Goal: Task Accomplishment & Management: Manage account settings

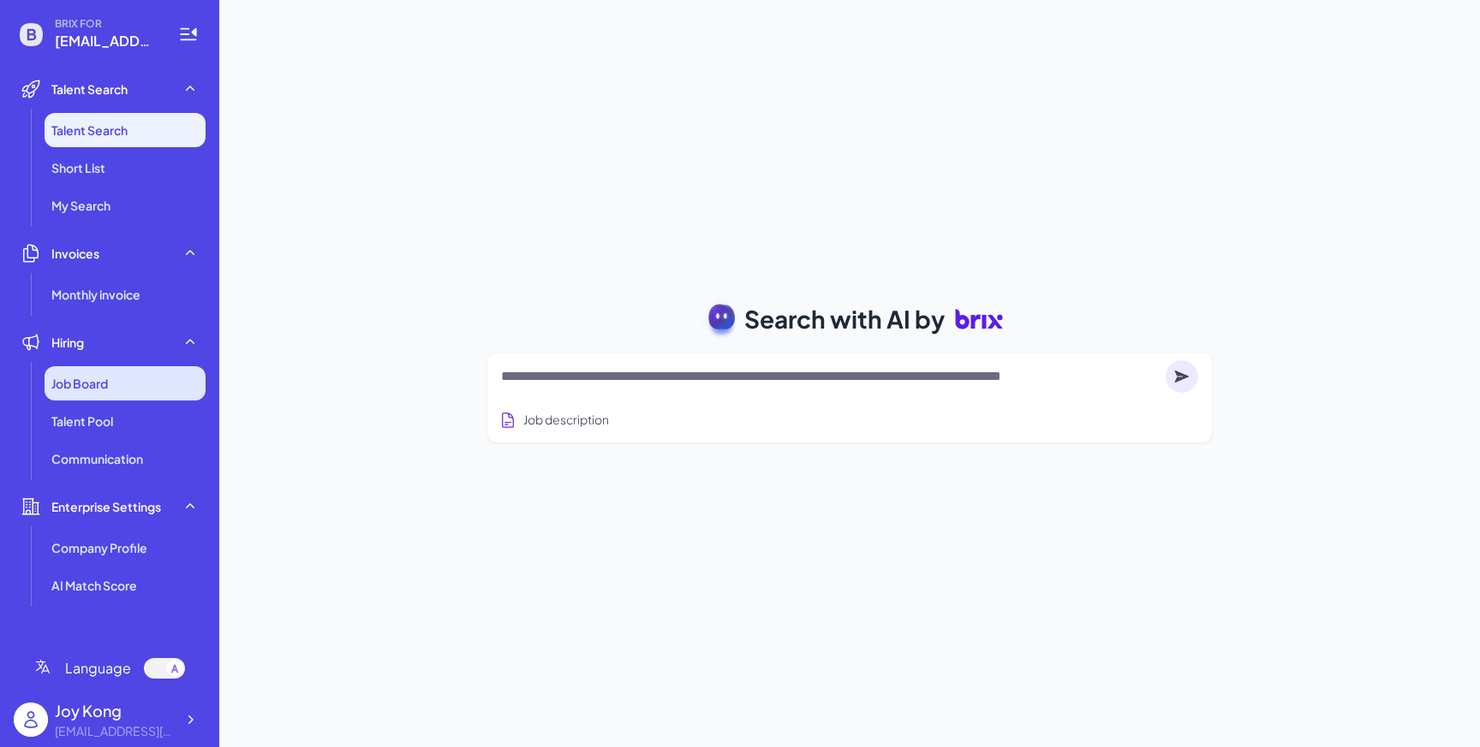
click at [142, 385] on div "Job Board" at bounding box center [125, 383] width 161 height 34
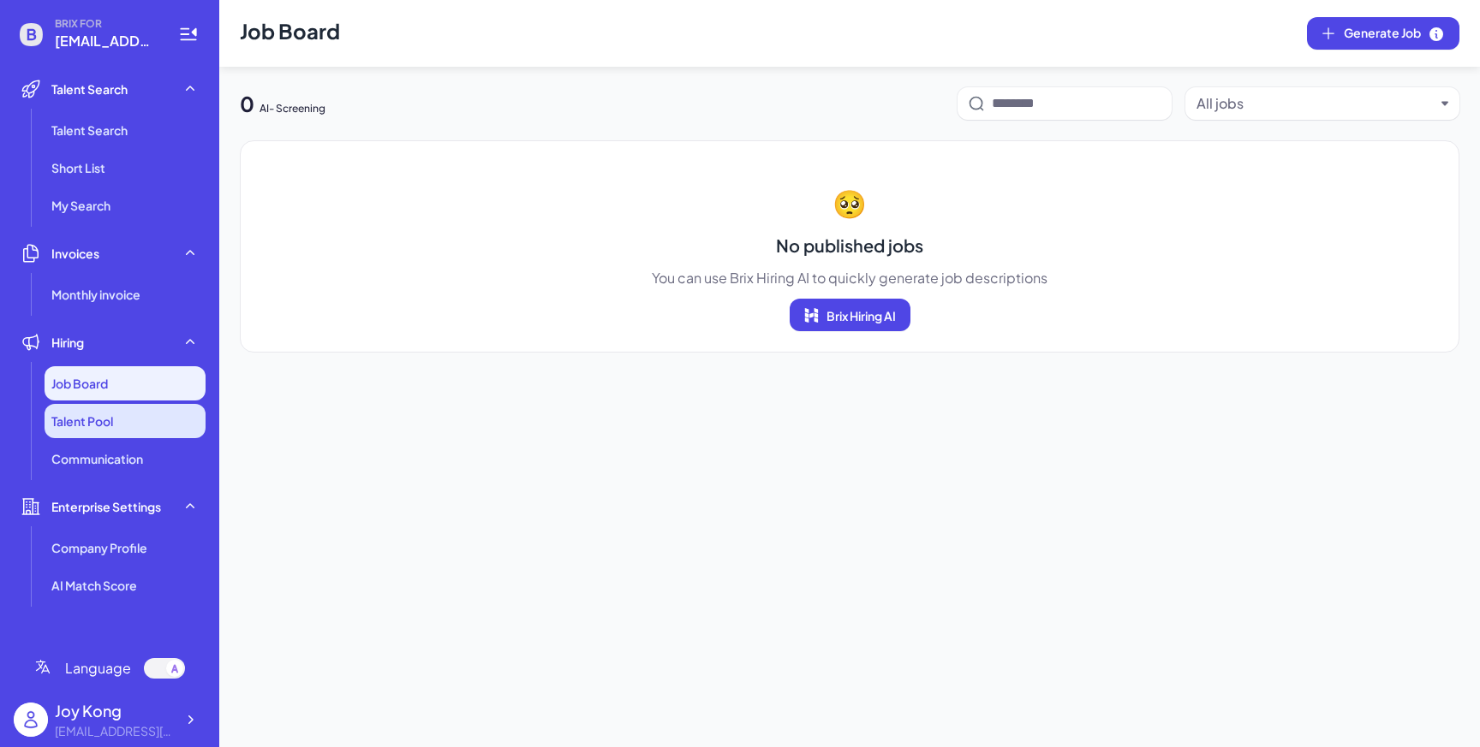
click at [139, 418] on li "Talent Pool" at bounding box center [125, 421] width 161 height 34
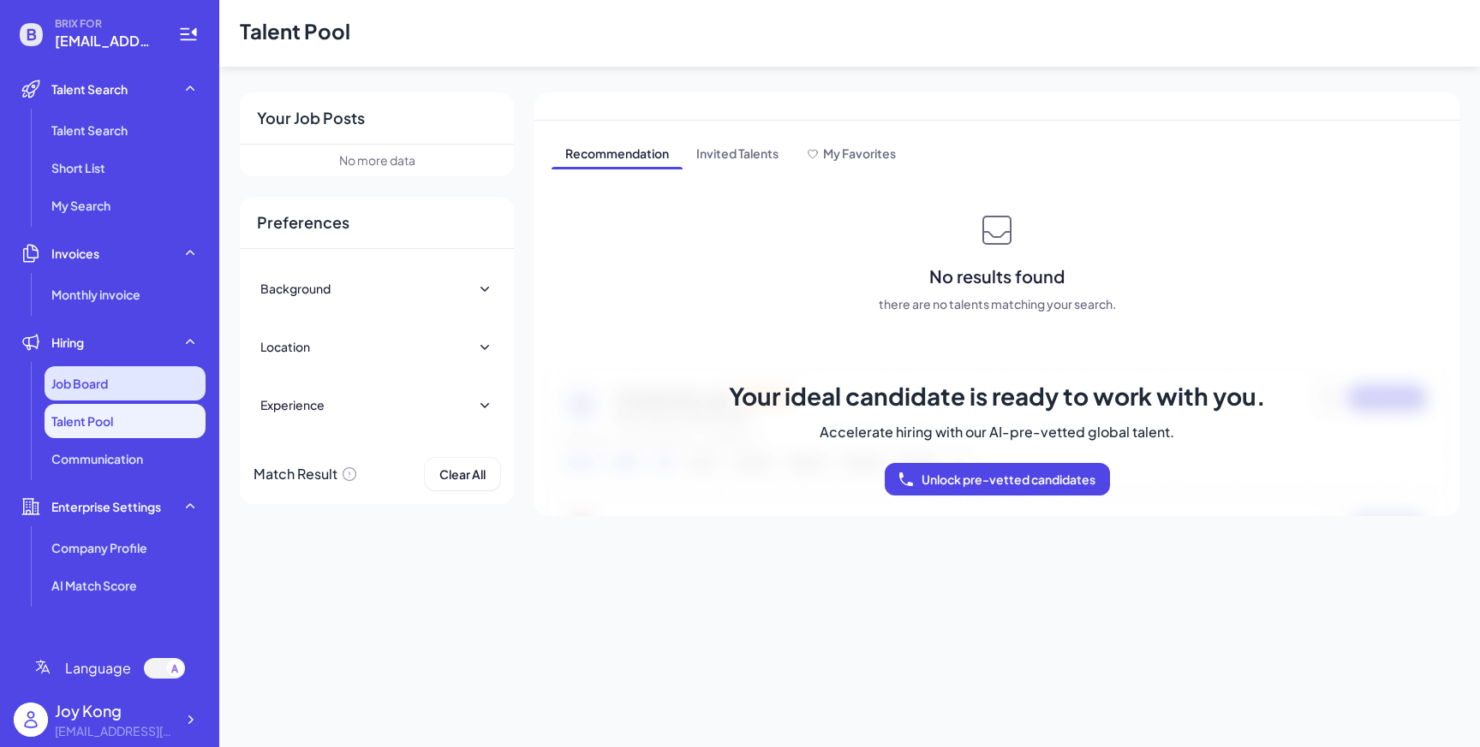
click at [150, 375] on div "Job Board" at bounding box center [125, 383] width 161 height 34
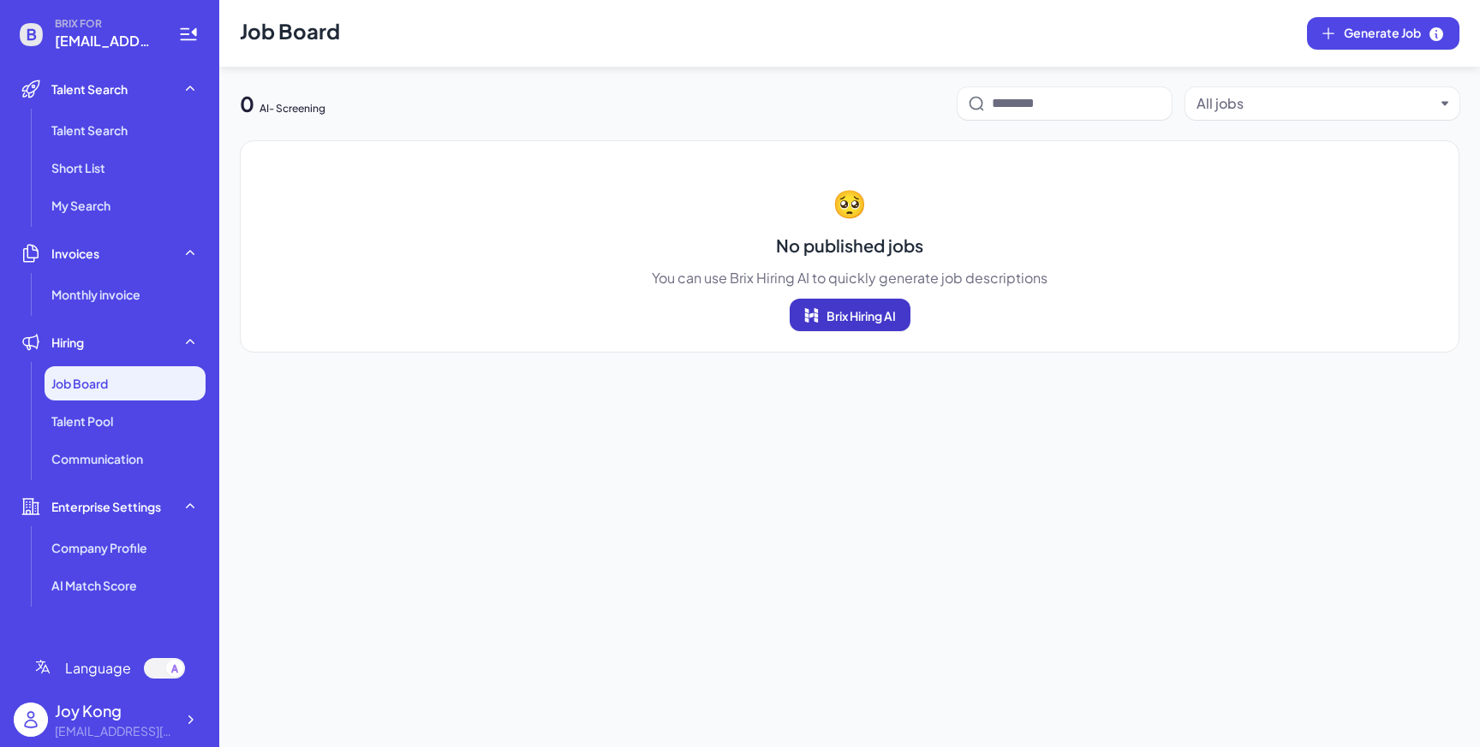
click at [853, 317] on span "Brix Hiring AI" at bounding box center [860, 315] width 69 height 15
click at [90, 390] on span "Job Board" at bounding box center [79, 383] width 57 height 17
click at [424, 122] on div "0 AI- Screening All jobs 🥺 No published jobs You can use Brix Hiring AI to quic…" at bounding box center [849, 219] width 1260 height 265
click at [128, 527] on li "Enterprise Settings Company Profile AI Match Score" at bounding box center [110, 546] width 192 height 113
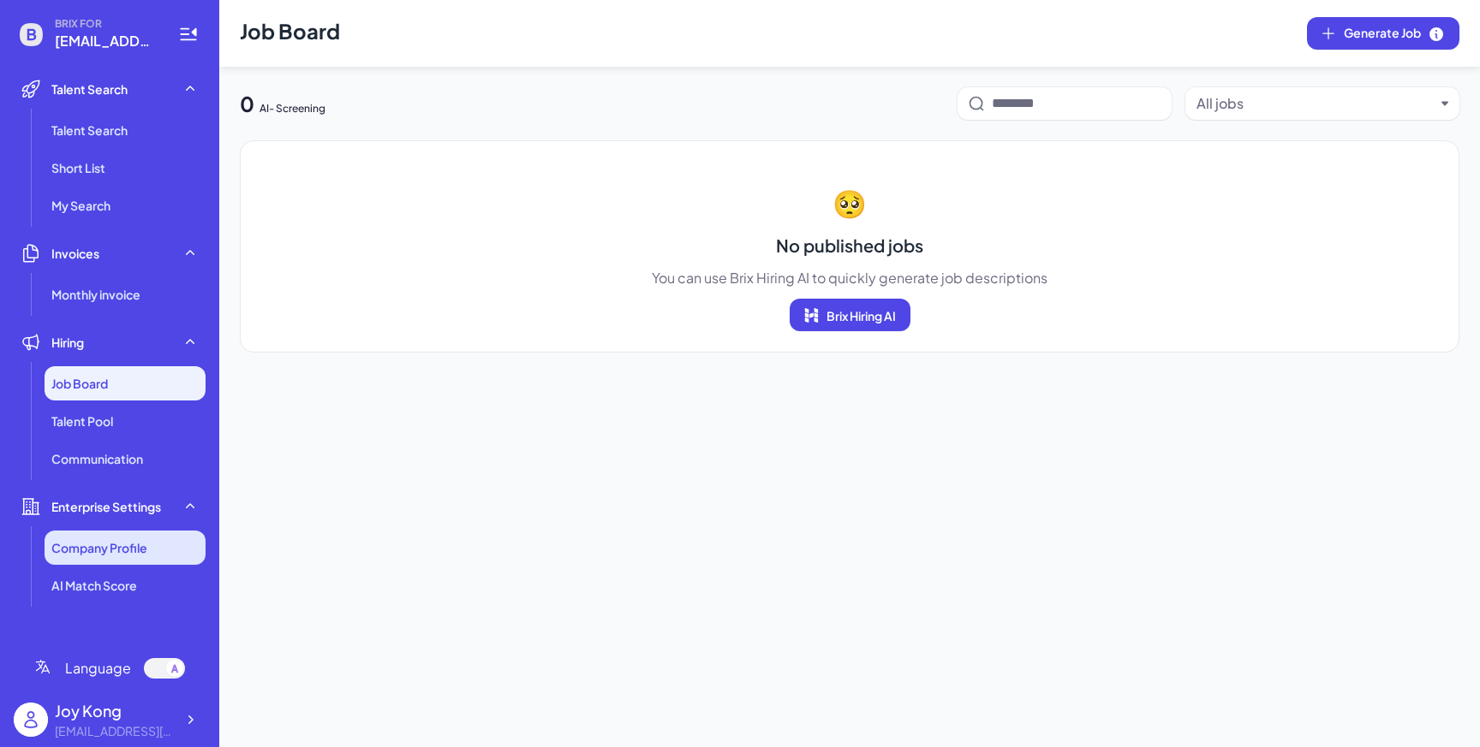
click at [128, 545] on span "Company Profile" at bounding box center [99, 547] width 96 height 17
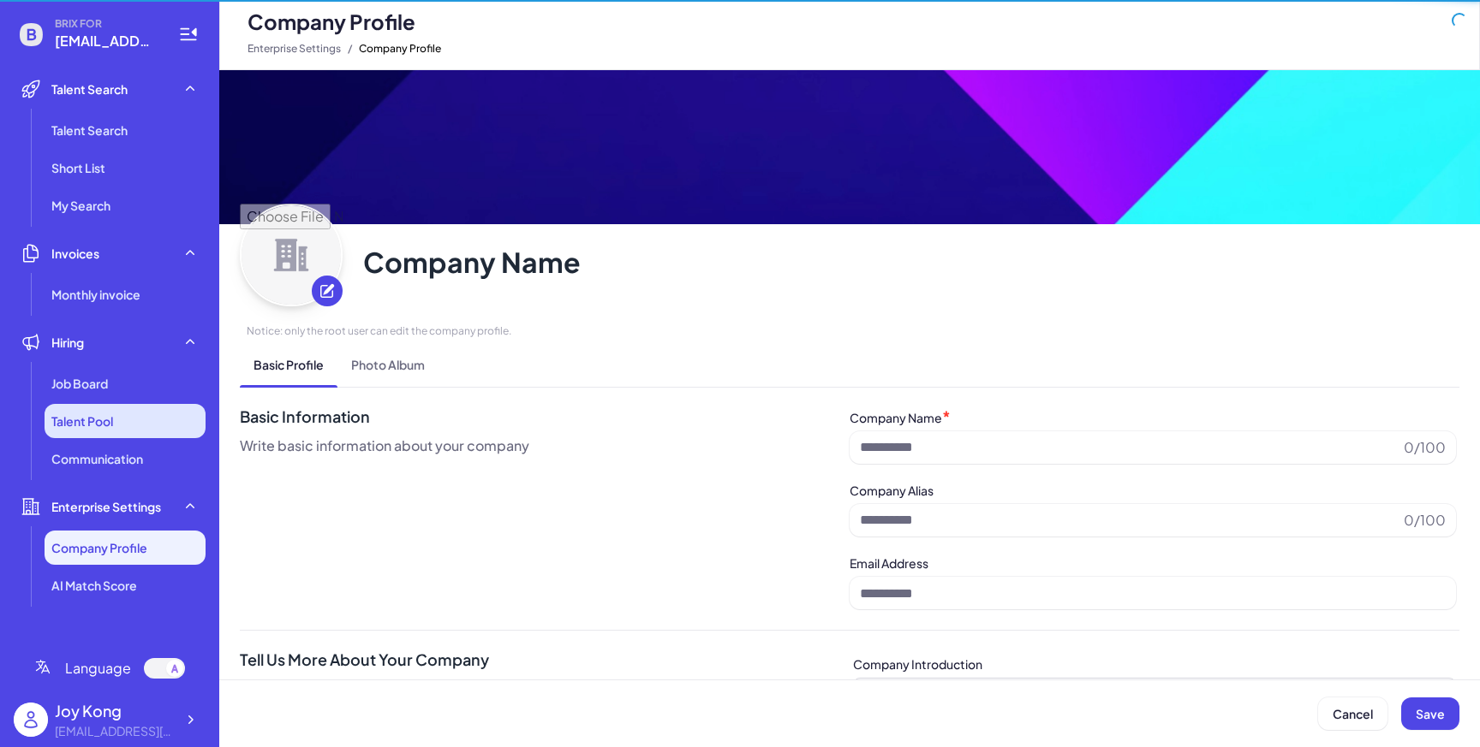
type input "**********"
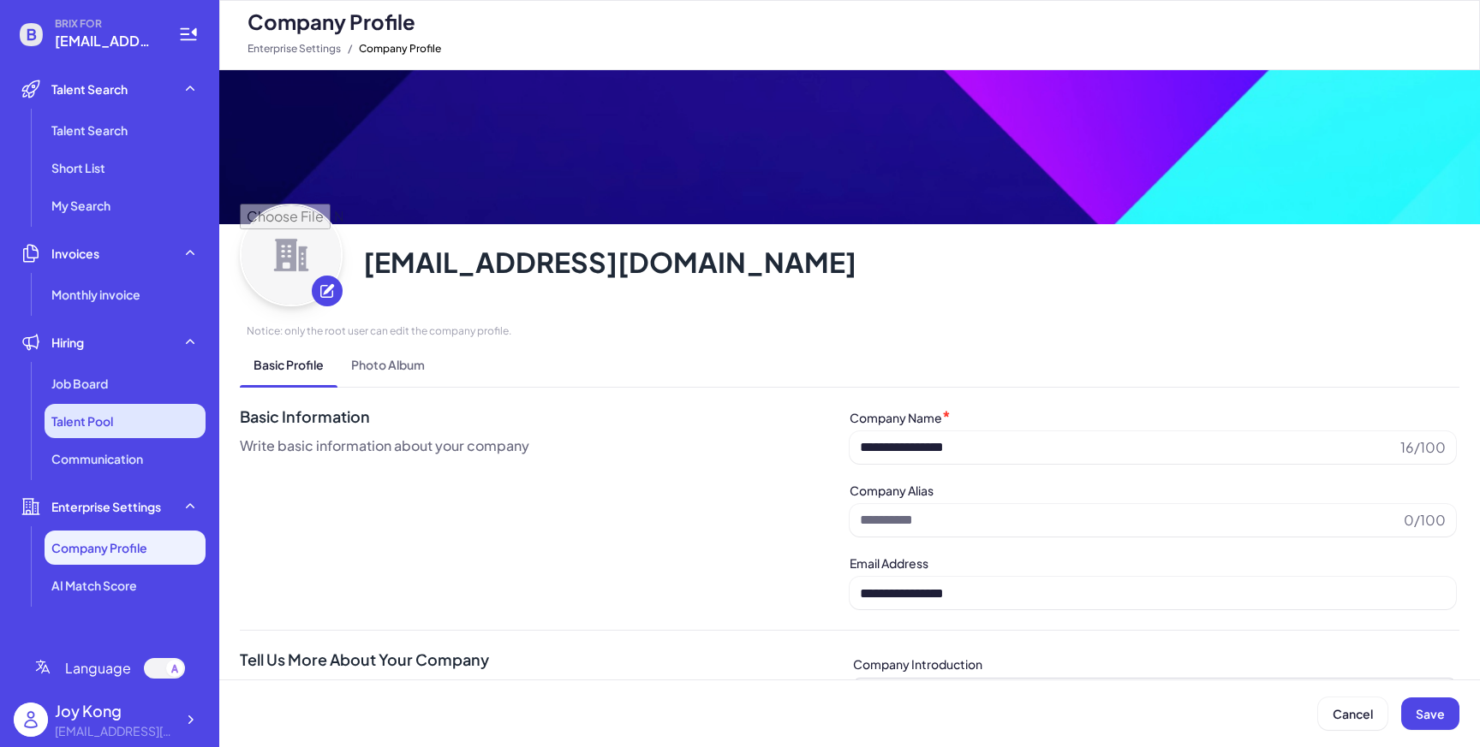
click at [130, 426] on li "Talent Pool" at bounding box center [125, 421] width 161 height 34
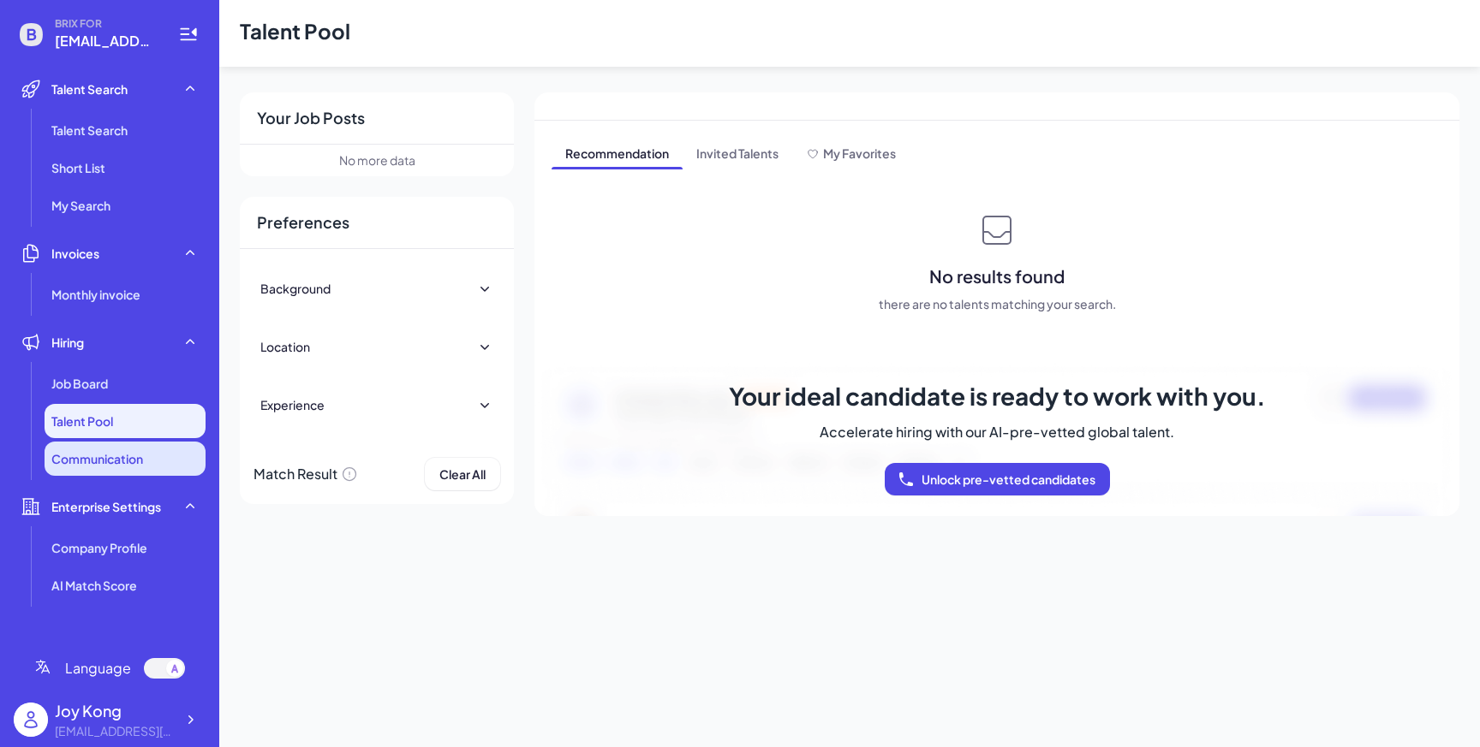
click at [122, 452] on span "Communication" at bounding box center [97, 458] width 92 height 17
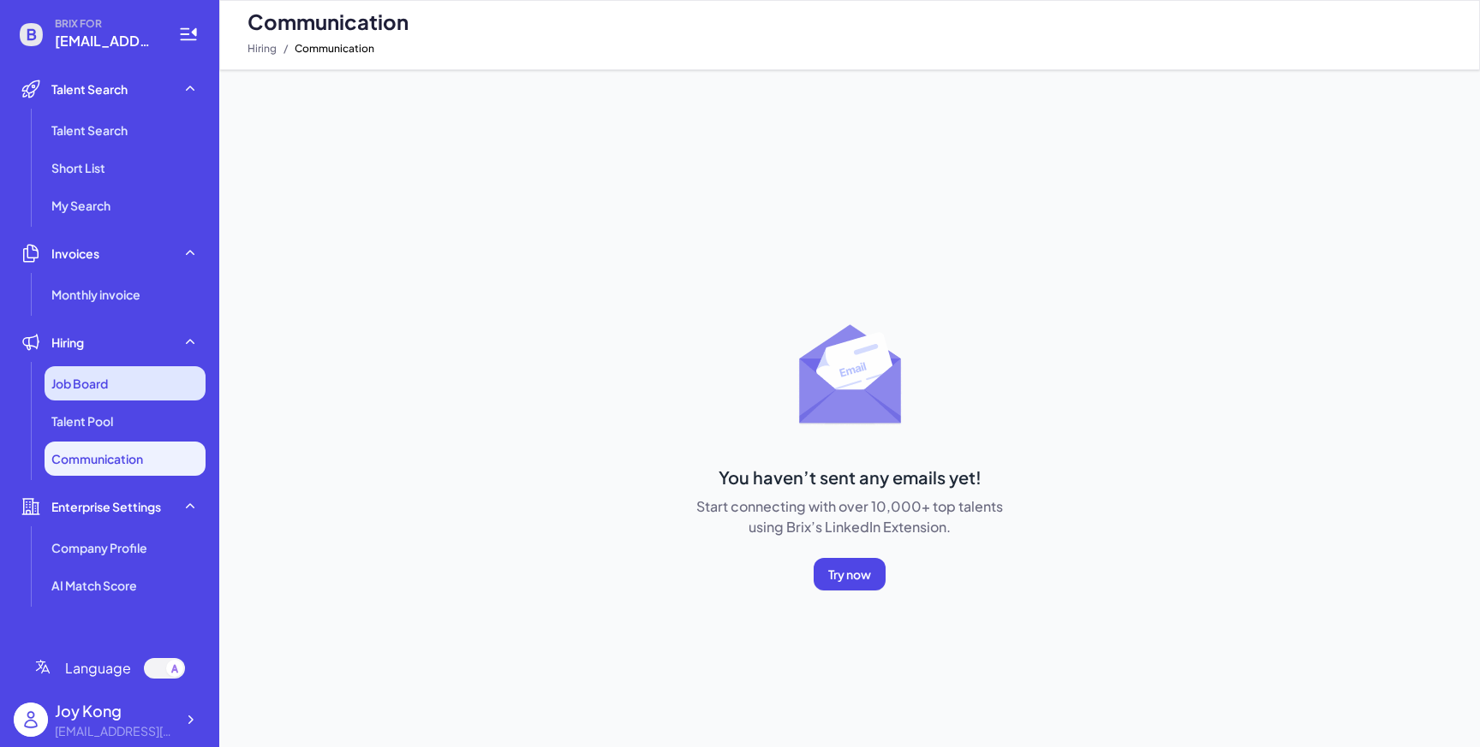
click at [130, 395] on div "Job Board" at bounding box center [125, 383] width 161 height 34
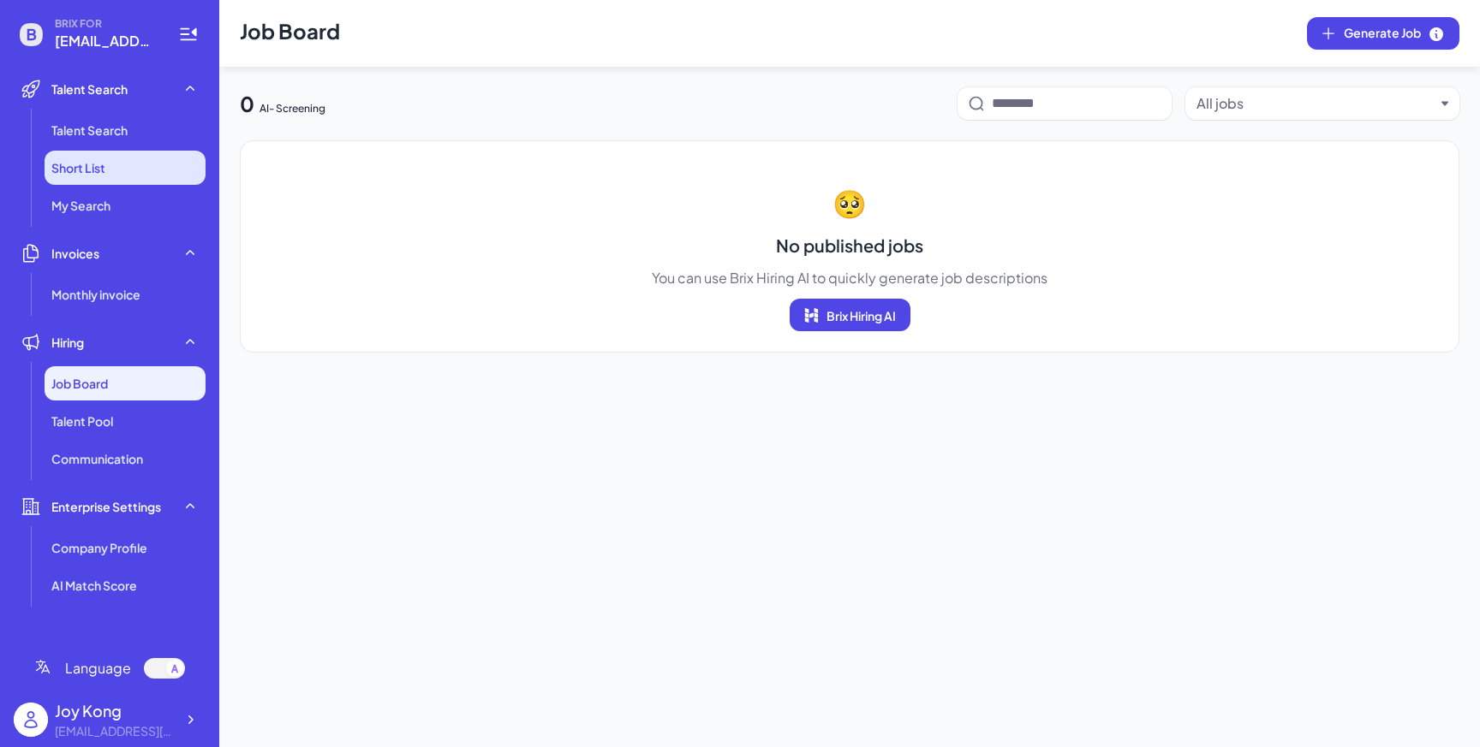
click at [146, 176] on li "Short List" at bounding box center [125, 168] width 161 height 34
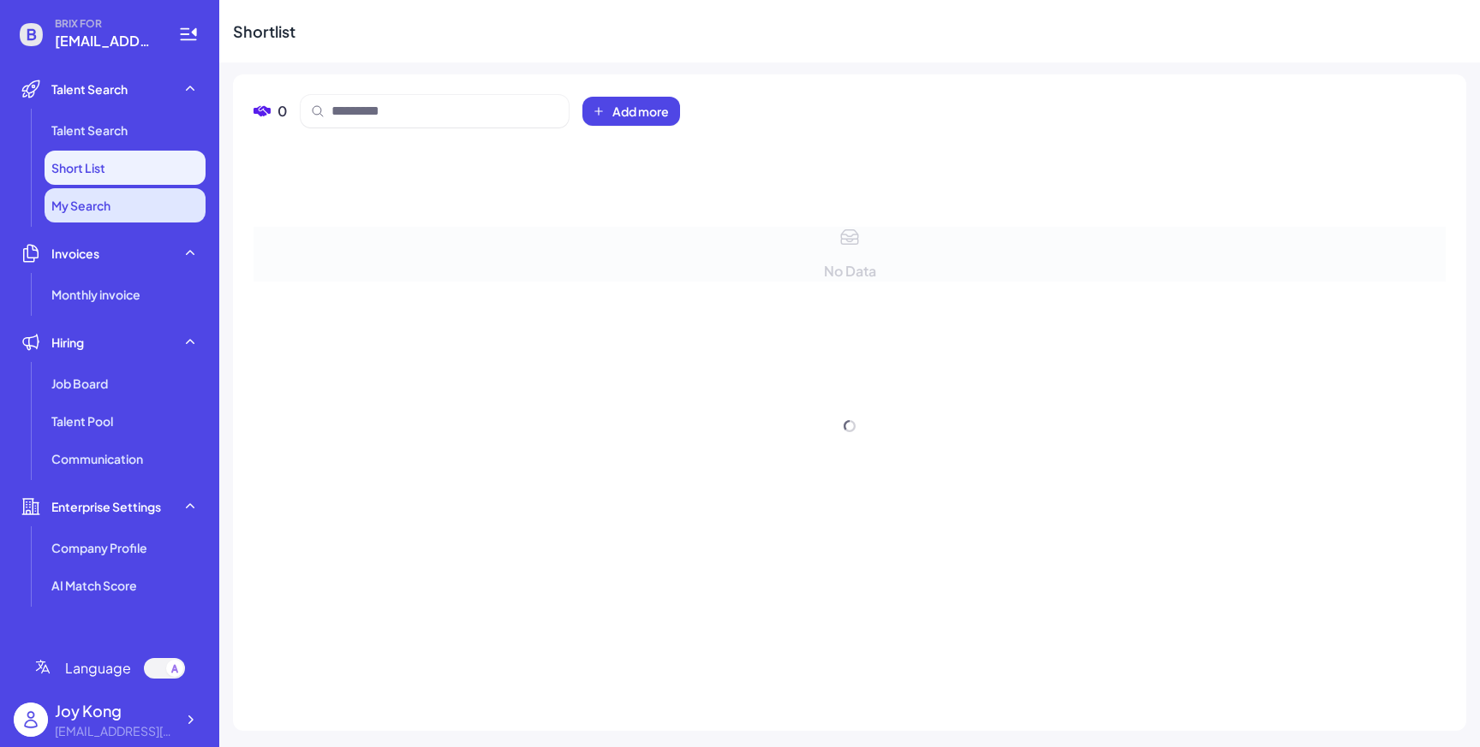
click at [137, 197] on li "My Search" at bounding box center [125, 205] width 161 height 34
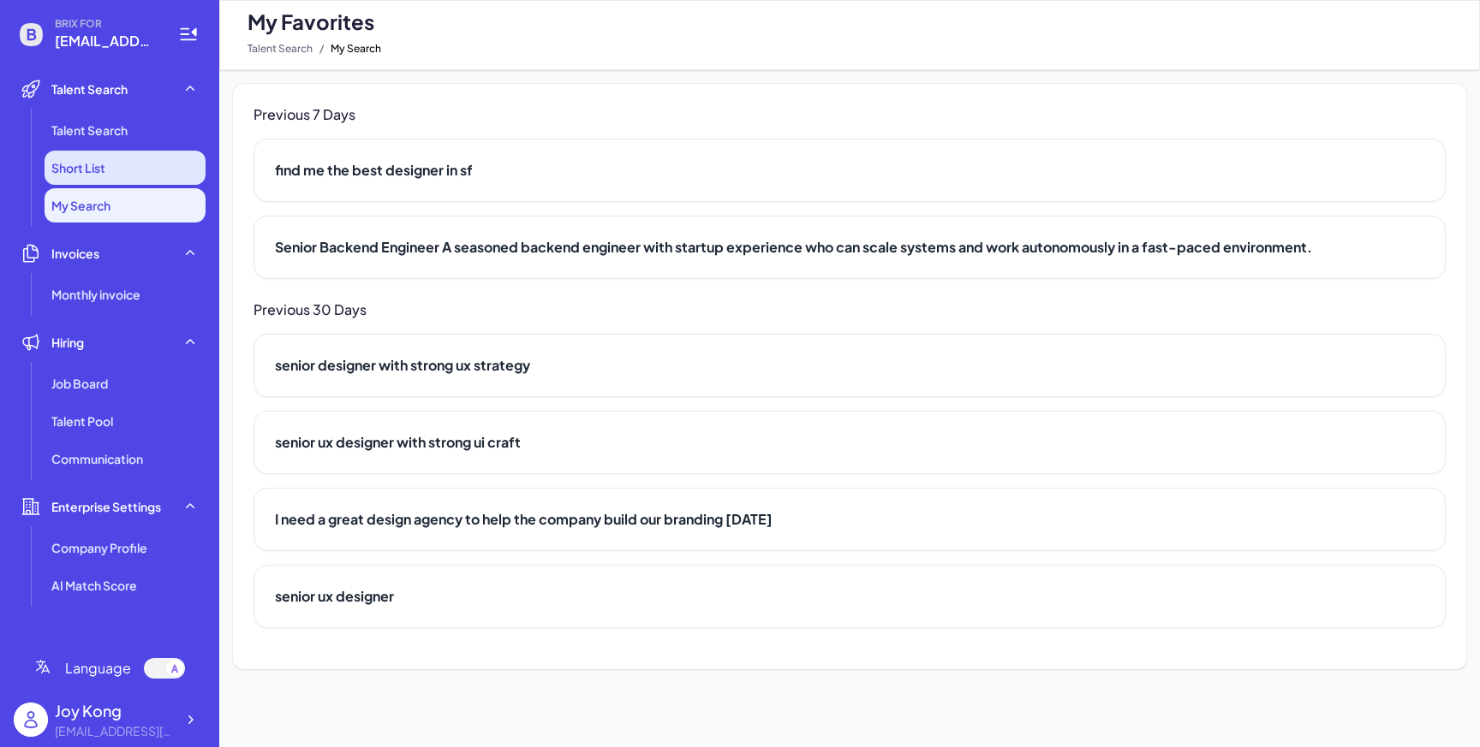
click at [139, 173] on li "Short List" at bounding box center [125, 168] width 161 height 34
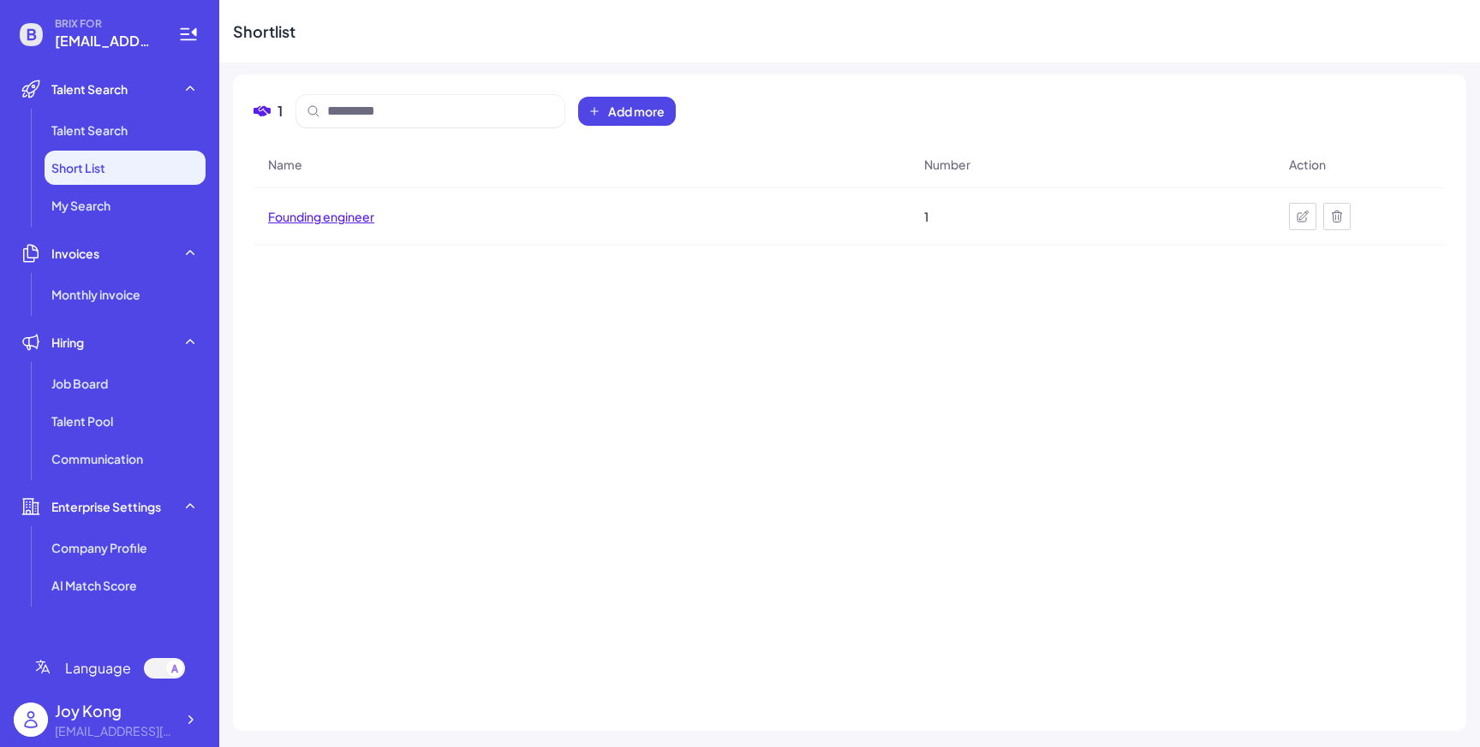
click at [339, 221] on span "Founding engineer" at bounding box center [321, 216] width 106 height 17
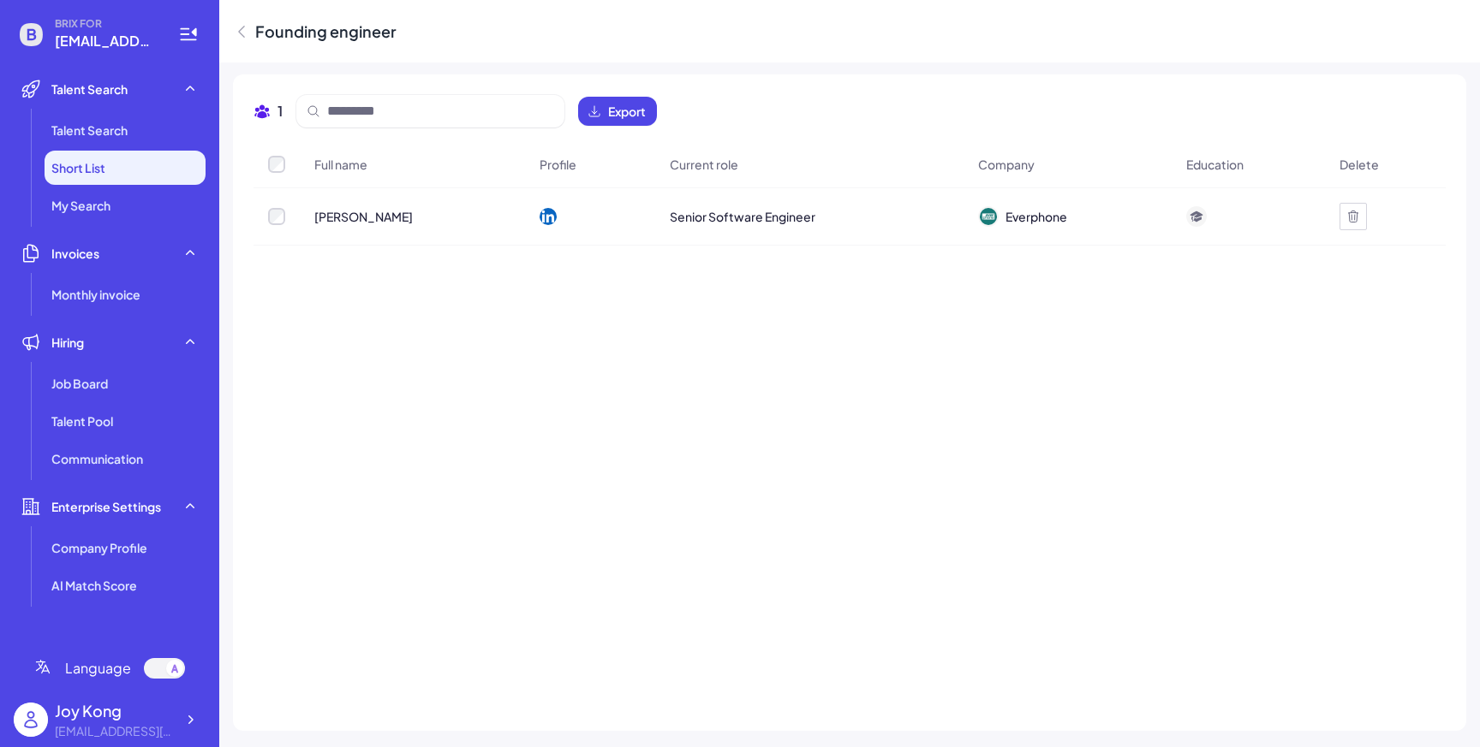
drag, startPoint x: 1462, startPoint y: 205, endPoint x: 1479, endPoint y: 205, distance: 16.3
click at [1479, 205] on div "1 Export Full name Profile Current role Company Education Delete Oliver Zeyen S…" at bounding box center [849, 403] width 1260 height 681
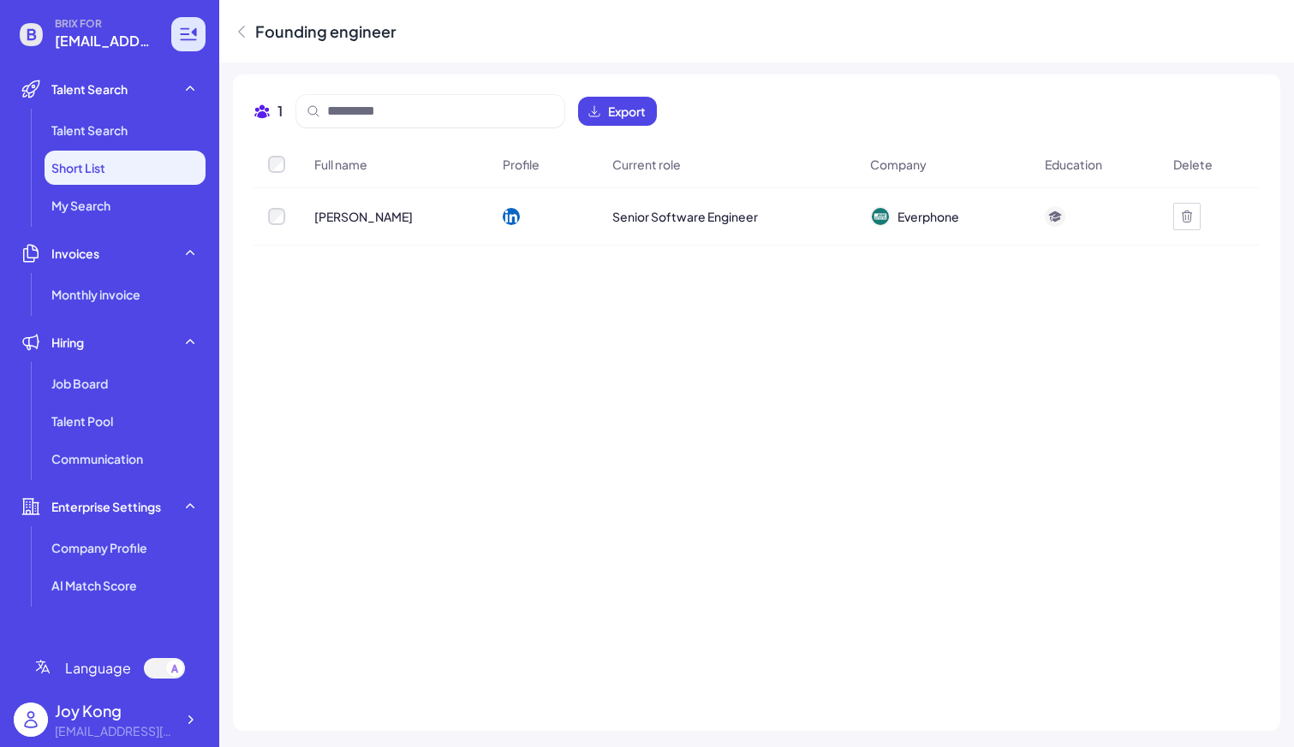
click at [183, 33] on icon at bounding box center [184, 34] width 9 height 2
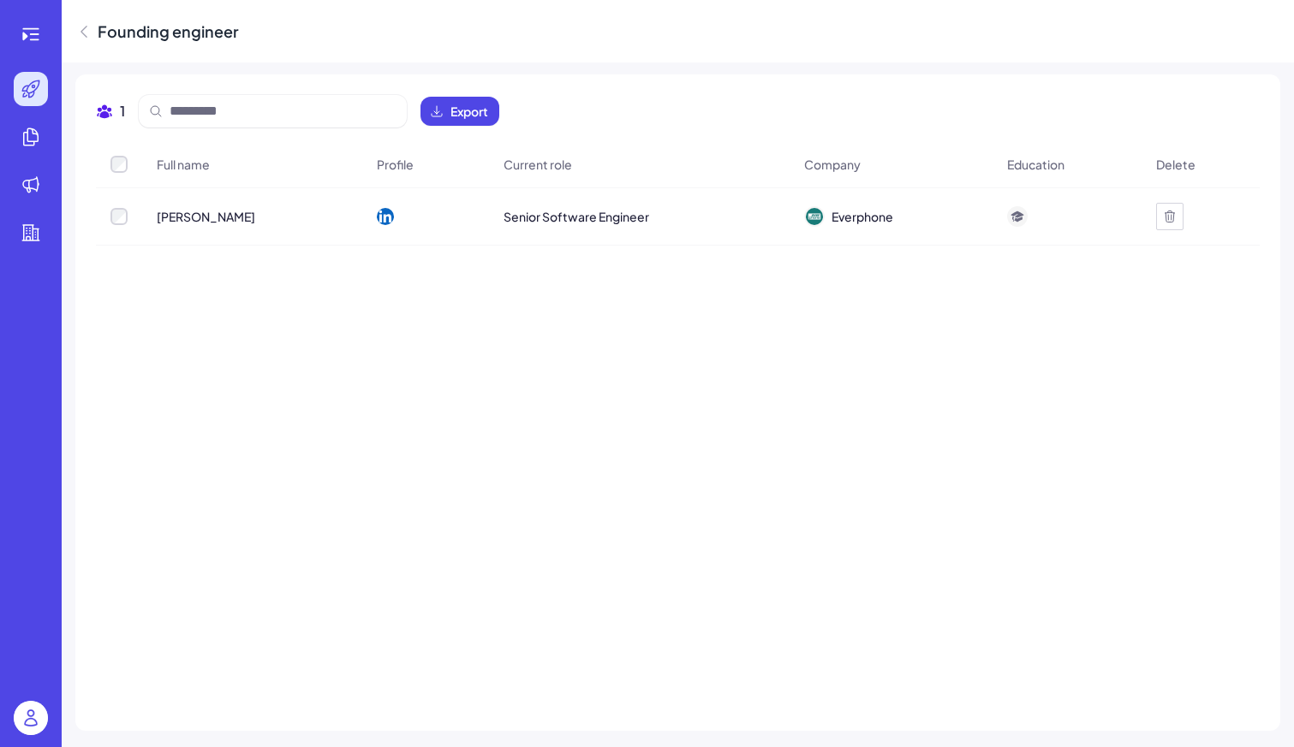
click at [193, 217] on span "Oliver Zeyen" at bounding box center [206, 216] width 98 height 17
click at [592, 222] on span "Senior Software Engineer" at bounding box center [576, 216] width 146 height 17
click at [199, 218] on span "Oliver Zeyen" at bounding box center [206, 216] width 98 height 17
click at [91, 29] on icon at bounding box center [83, 31] width 17 height 17
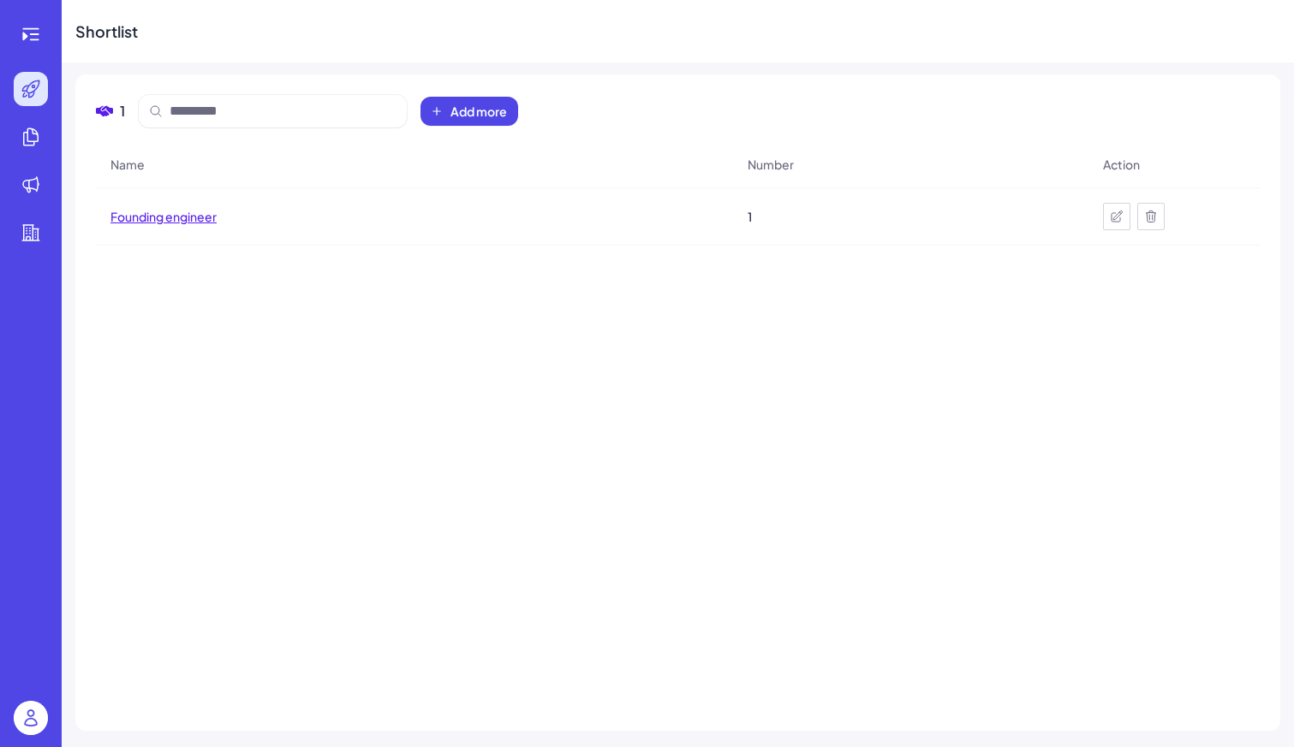
click at [202, 218] on span "Founding engineer" at bounding box center [163, 216] width 106 height 17
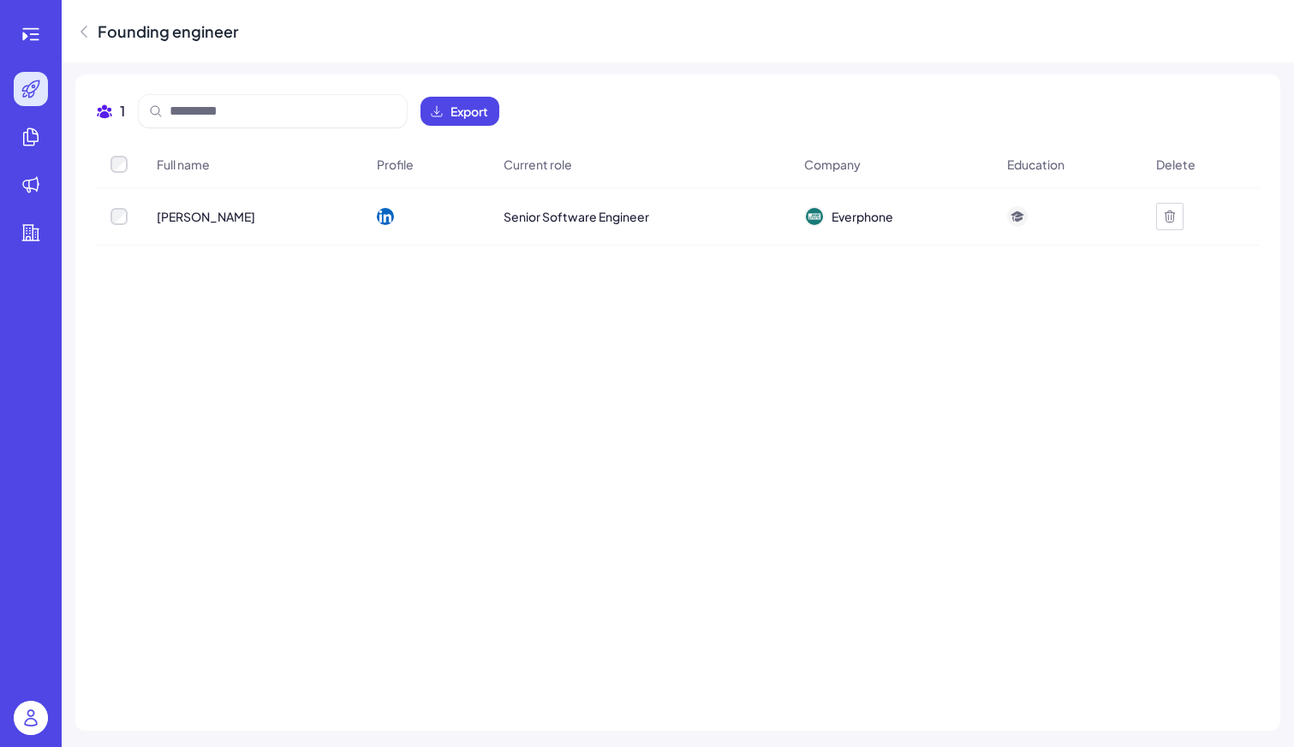
click at [35, 87] on icon at bounding box center [31, 89] width 21 height 21
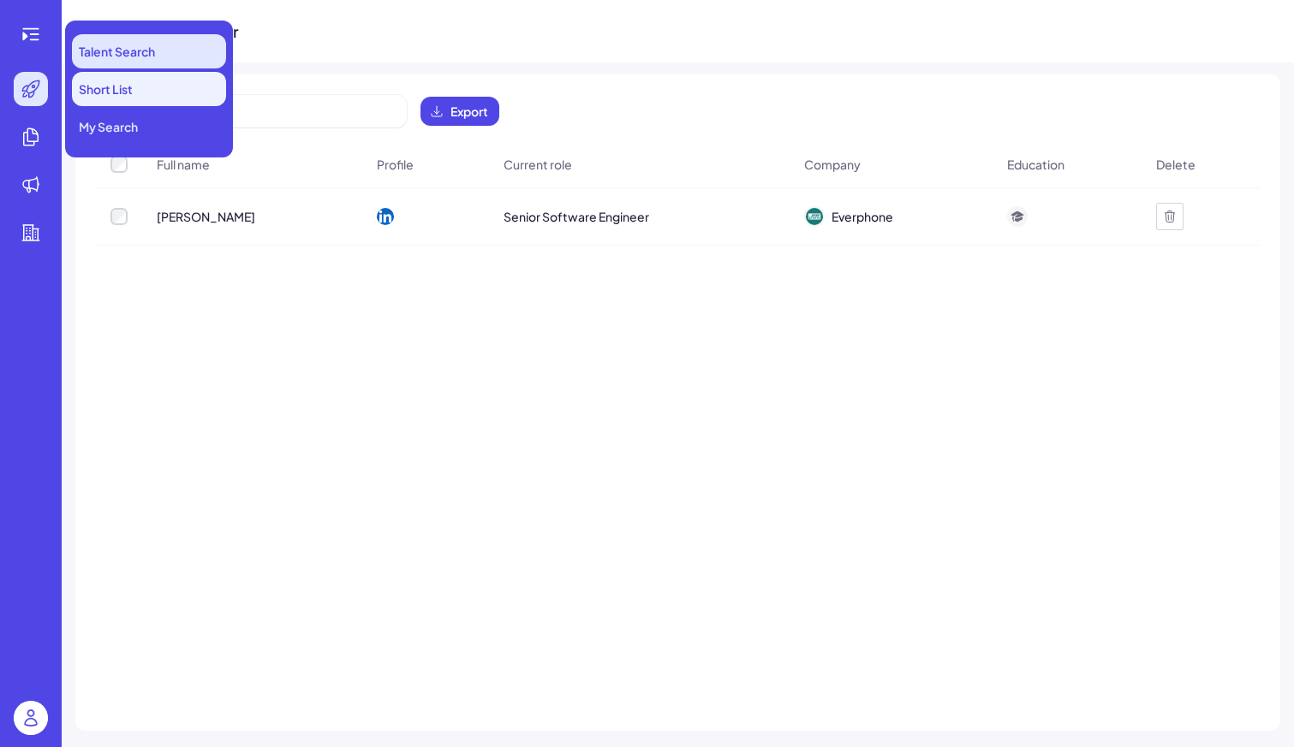
click at [93, 39] on li "Talent Search" at bounding box center [149, 51] width 154 height 34
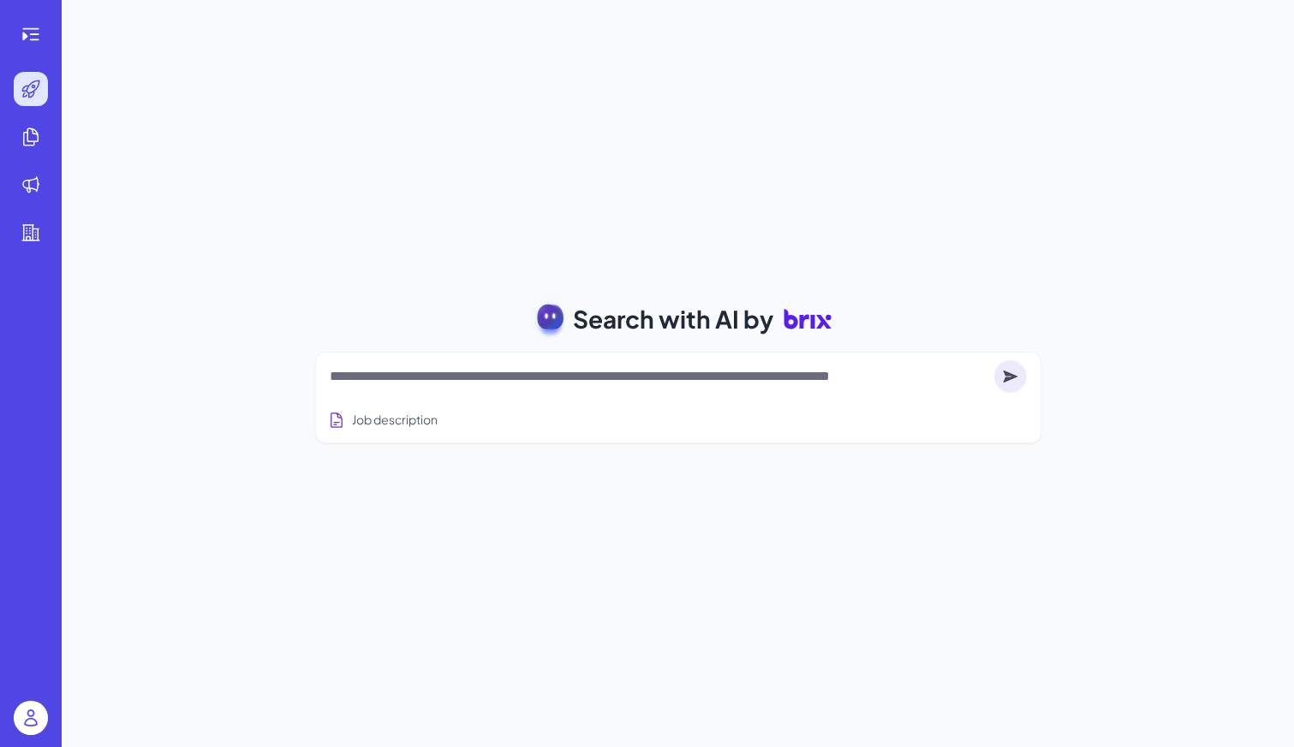
click at [406, 375] on textarea at bounding box center [659, 376] width 658 height 21
click at [33, 37] on icon at bounding box center [31, 34] width 21 height 21
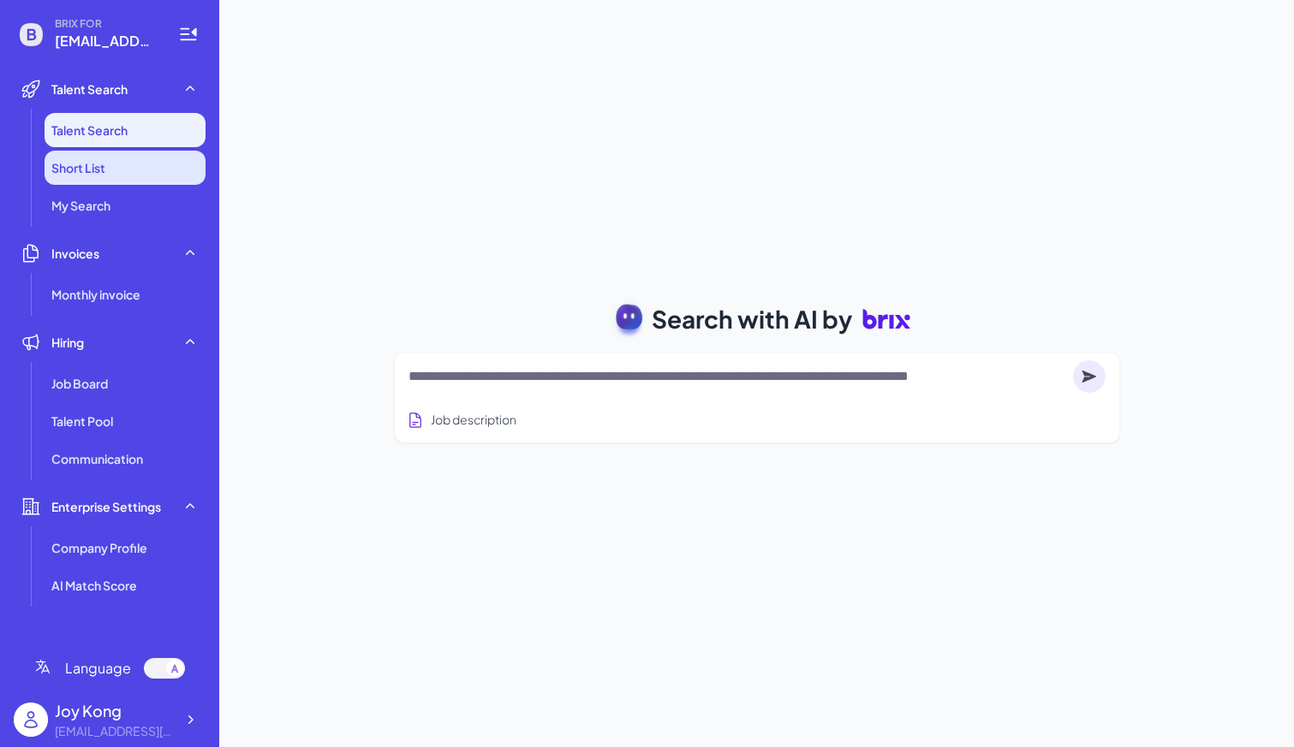
click at [96, 184] on li "Short List" at bounding box center [125, 168] width 161 height 34
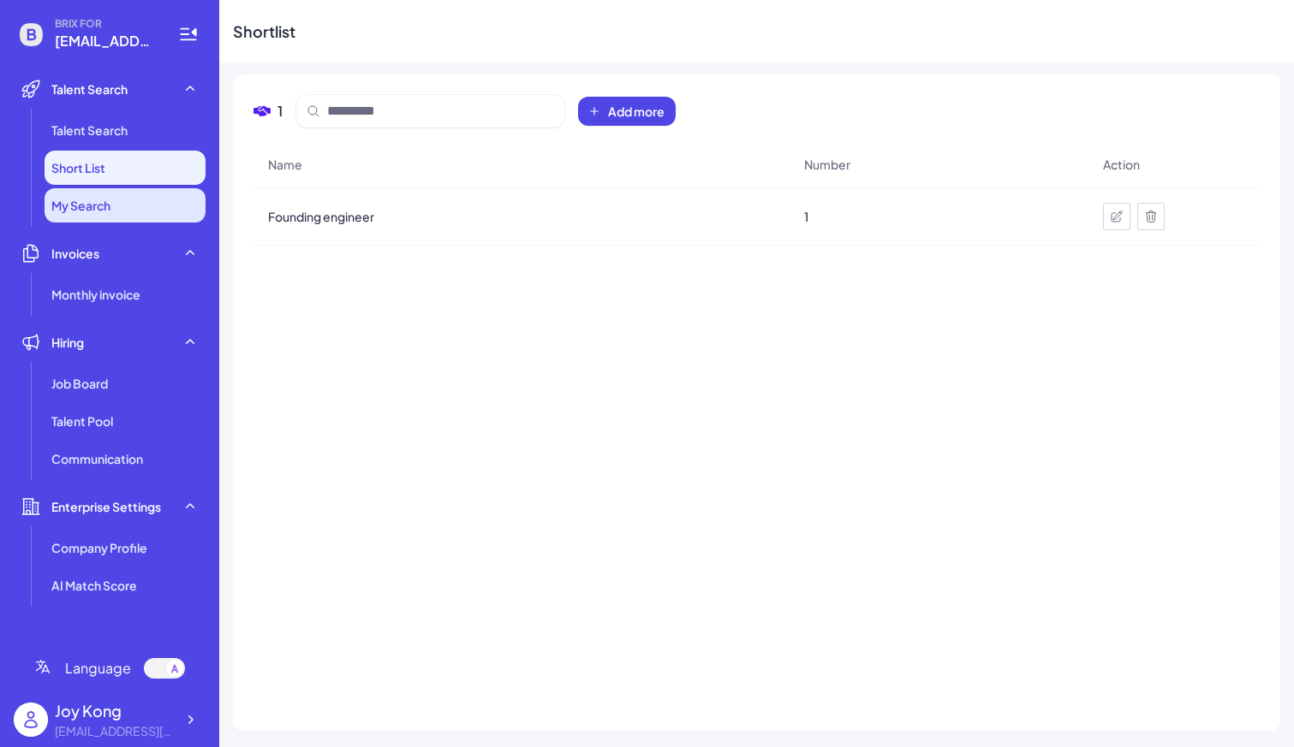
click at [140, 214] on li "My Search" at bounding box center [125, 205] width 161 height 34
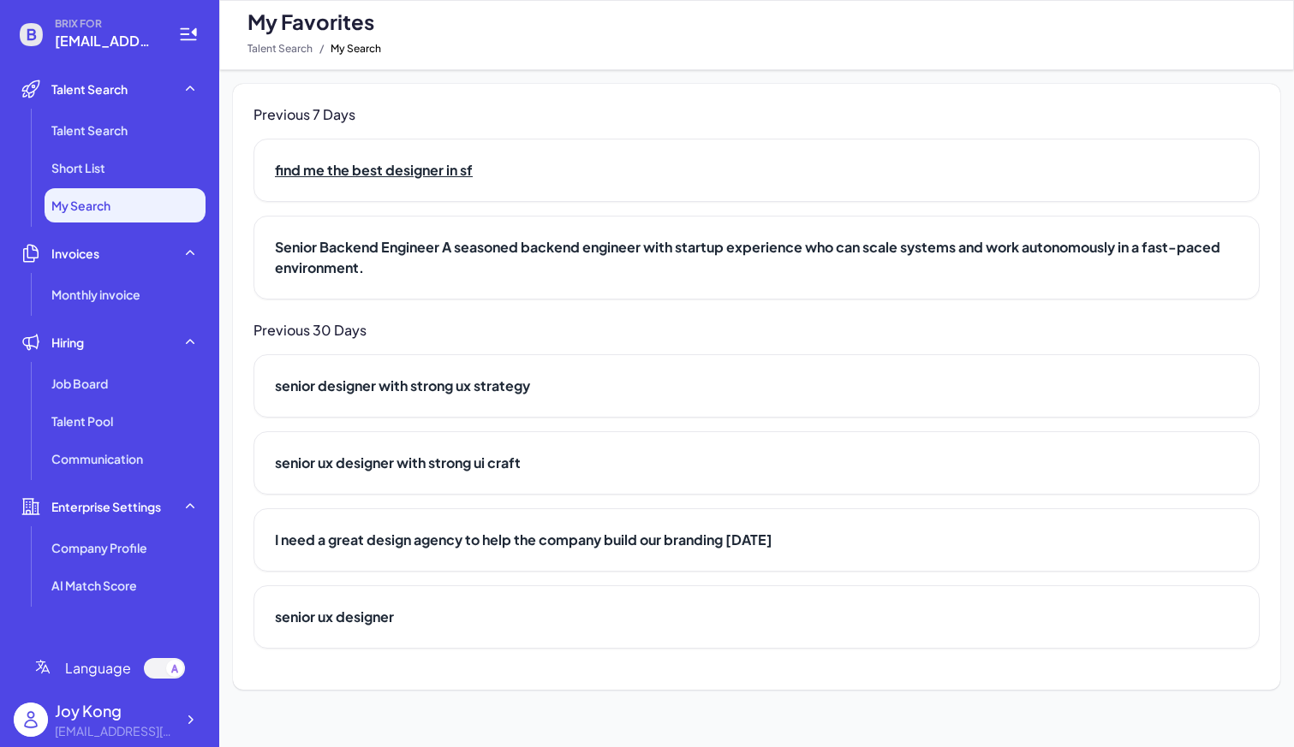
click at [344, 174] on h2 "find me the best designer in sf" at bounding box center [756, 170] width 963 height 21
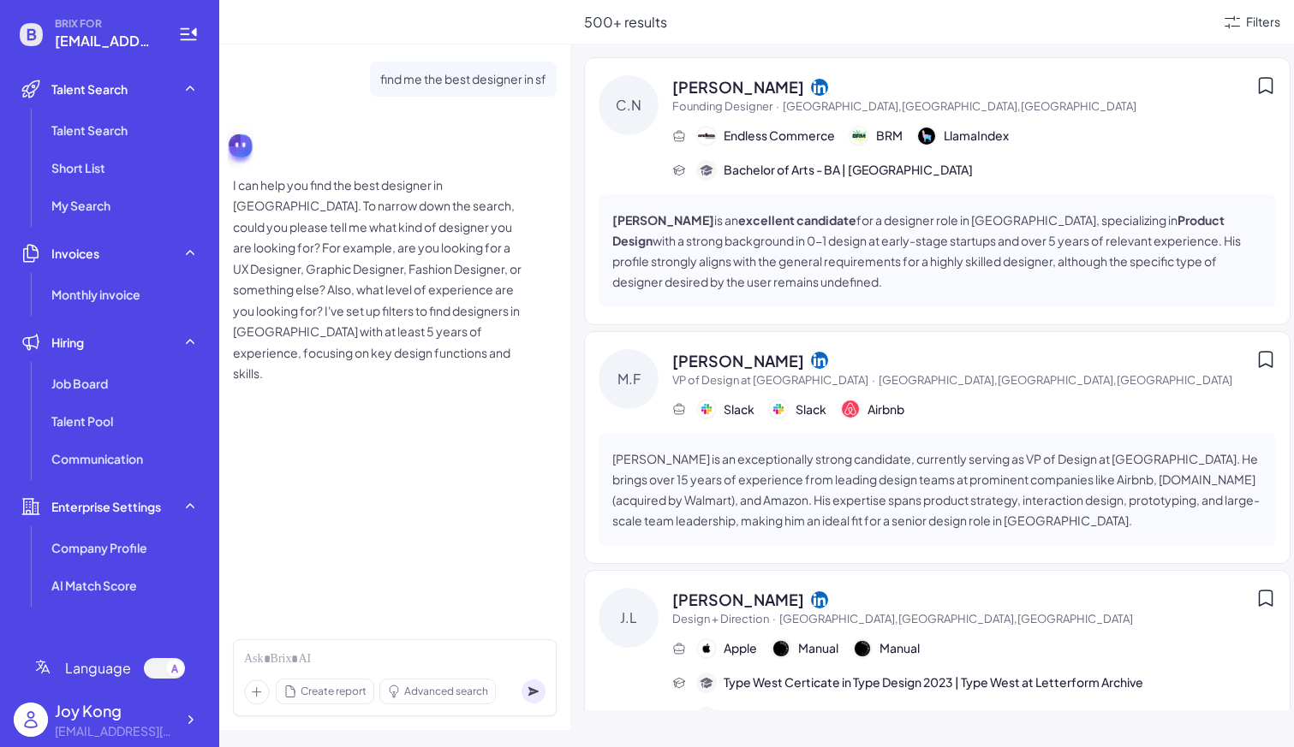
click at [1265, 89] on icon at bounding box center [1265, 85] width 21 height 21
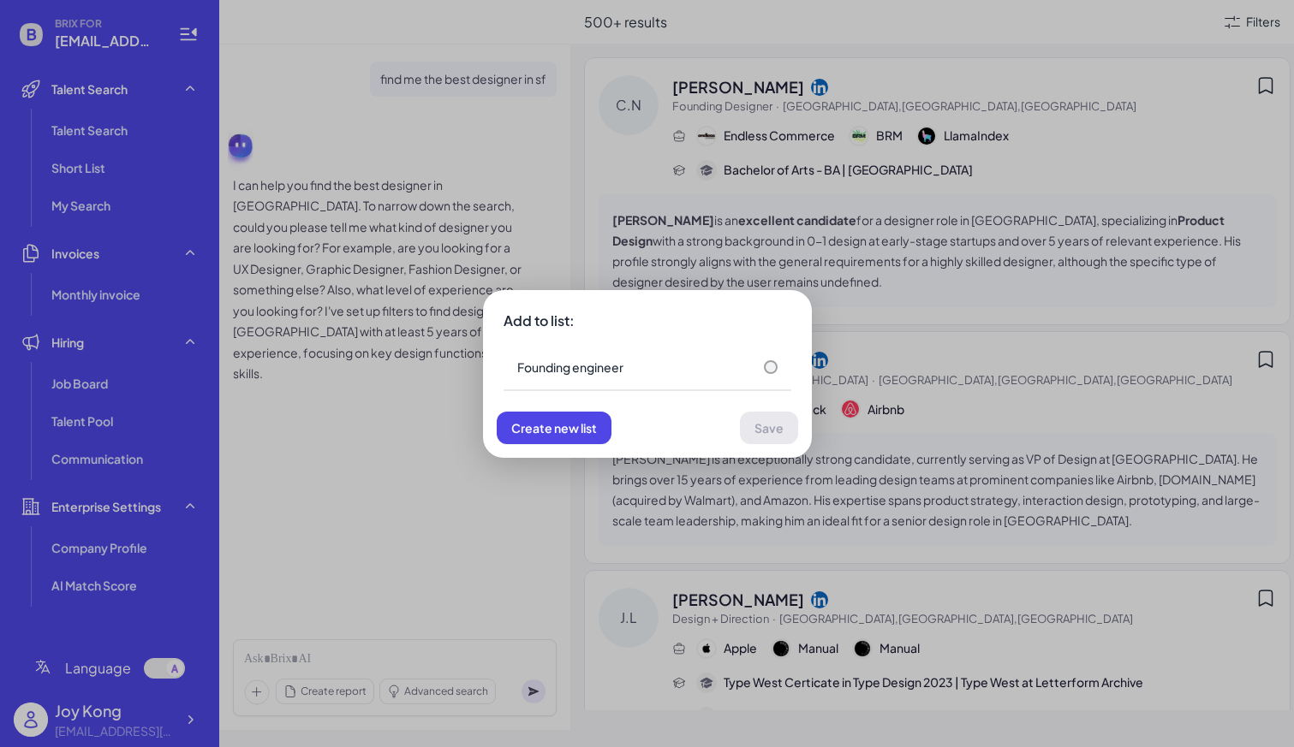
click at [762, 539] on div "Add to list: Founding engineer Create new list Save" at bounding box center [647, 373] width 1294 height 747
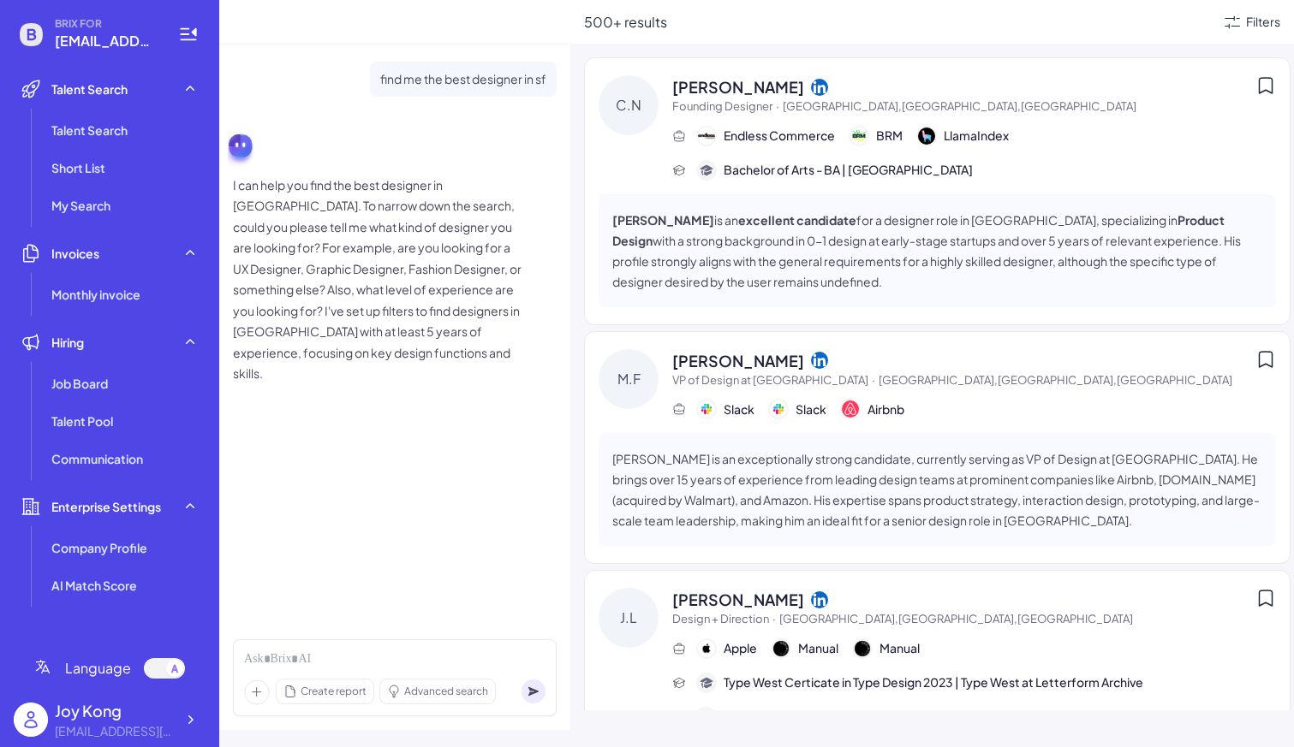
click at [1261, 84] on icon at bounding box center [1265, 85] width 21 height 21
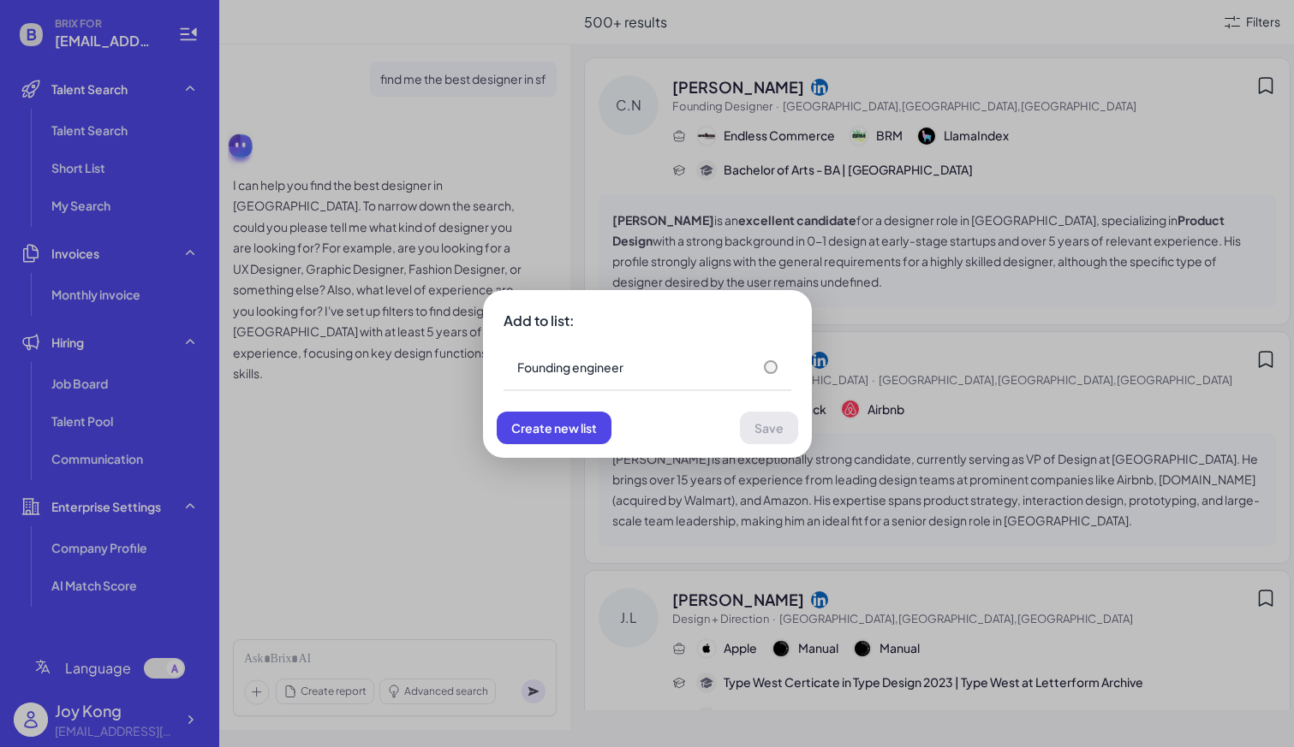
click at [1122, 85] on div "Add to list: Founding engineer Create new list Save" at bounding box center [647, 373] width 1294 height 747
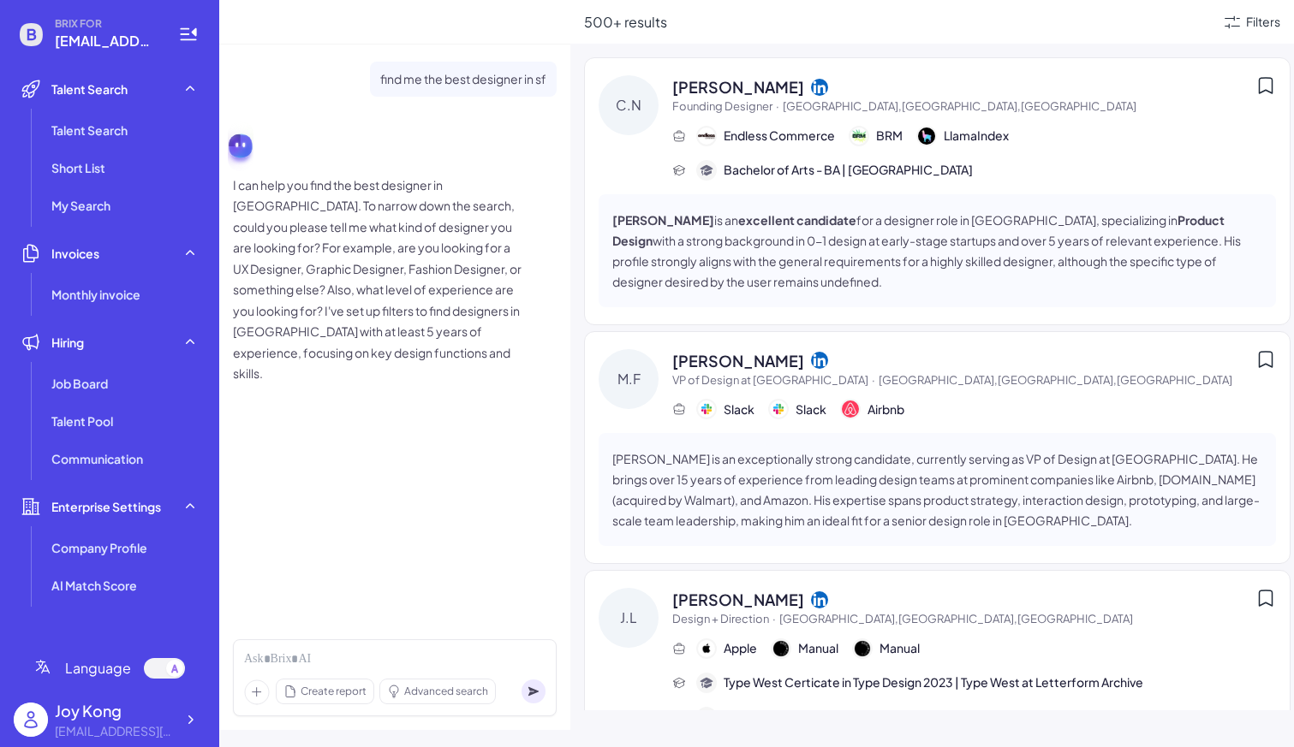
click at [1269, 92] on icon at bounding box center [1265, 85] width 13 height 15
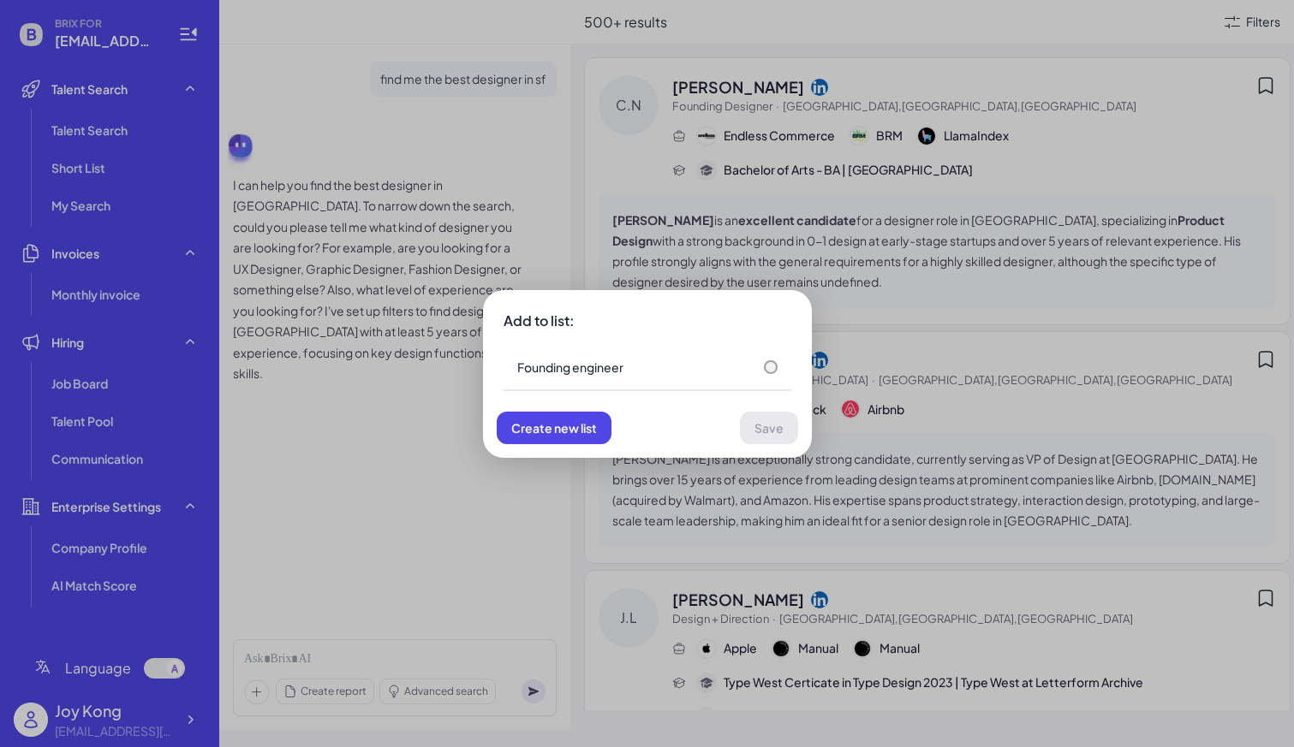
click at [1269, 92] on div "Add to list: Founding engineer Create new list Save" at bounding box center [647, 373] width 1294 height 747
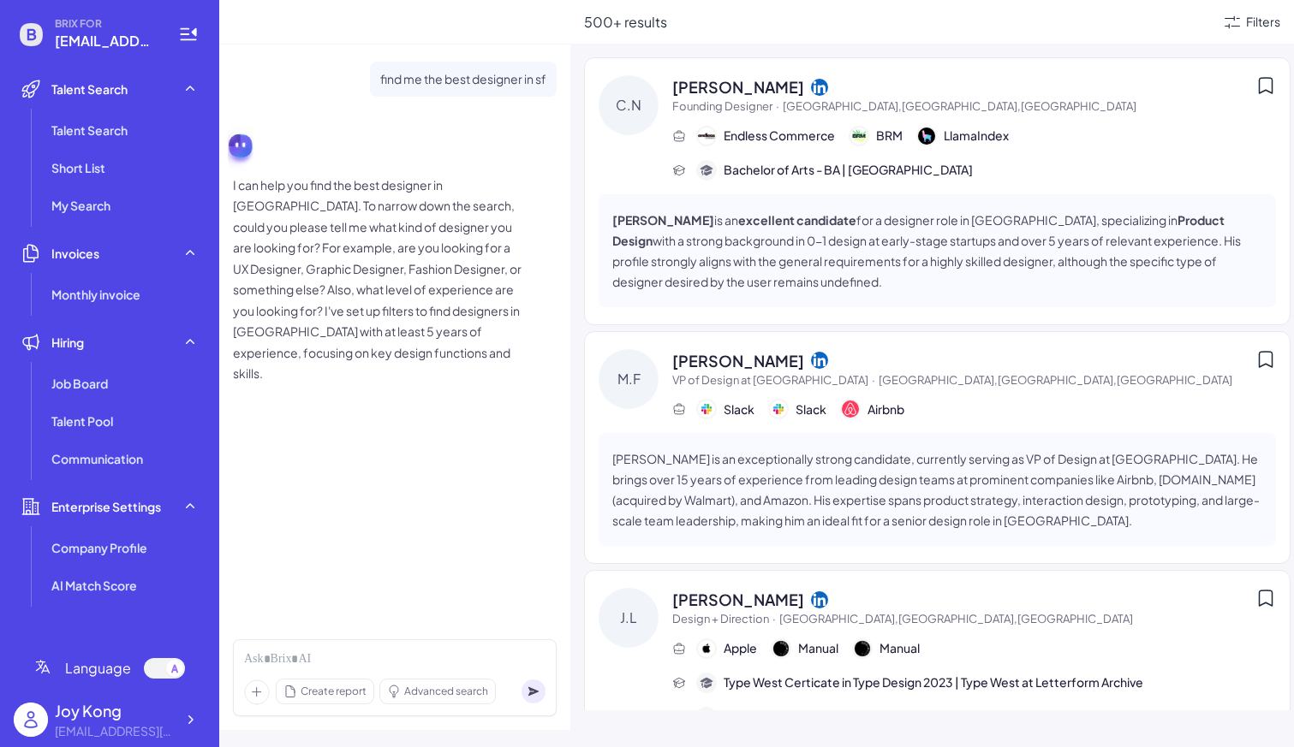
click at [1269, 92] on icon at bounding box center [1265, 85] width 13 height 15
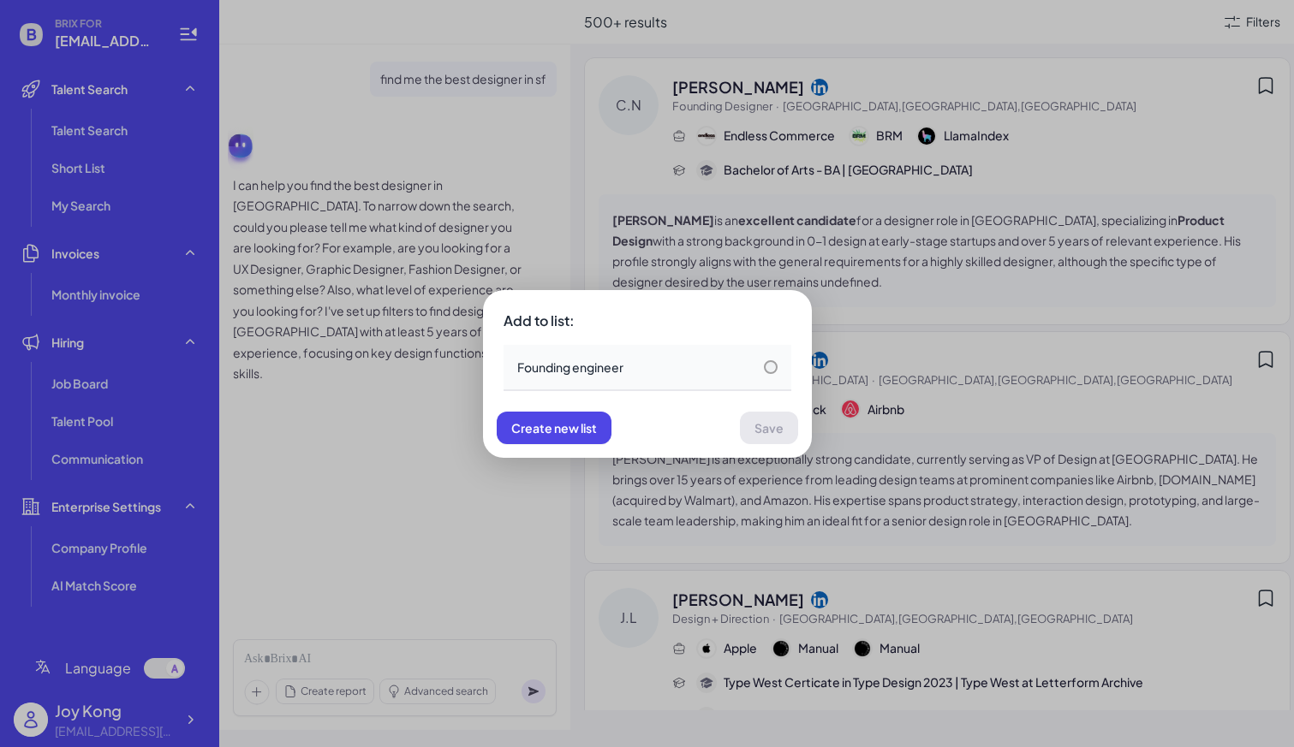
click at [556, 368] on div "Founding engineer" at bounding box center [570, 367] width 106 height 17
click at [754, 426] on span "Save" at bounding box center [768, 427] width 29 height 15
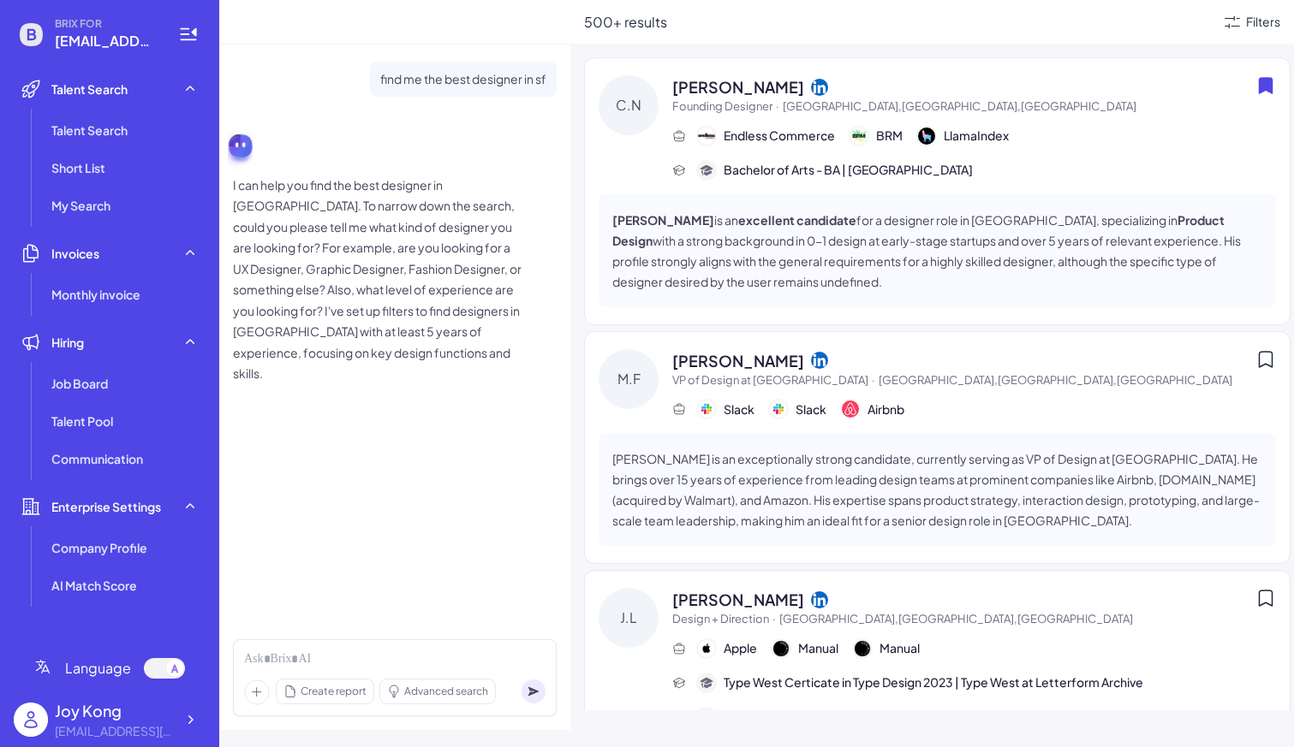
click at [1259, 349] on icon at bounding box center [1265, 359] width 21 height 21
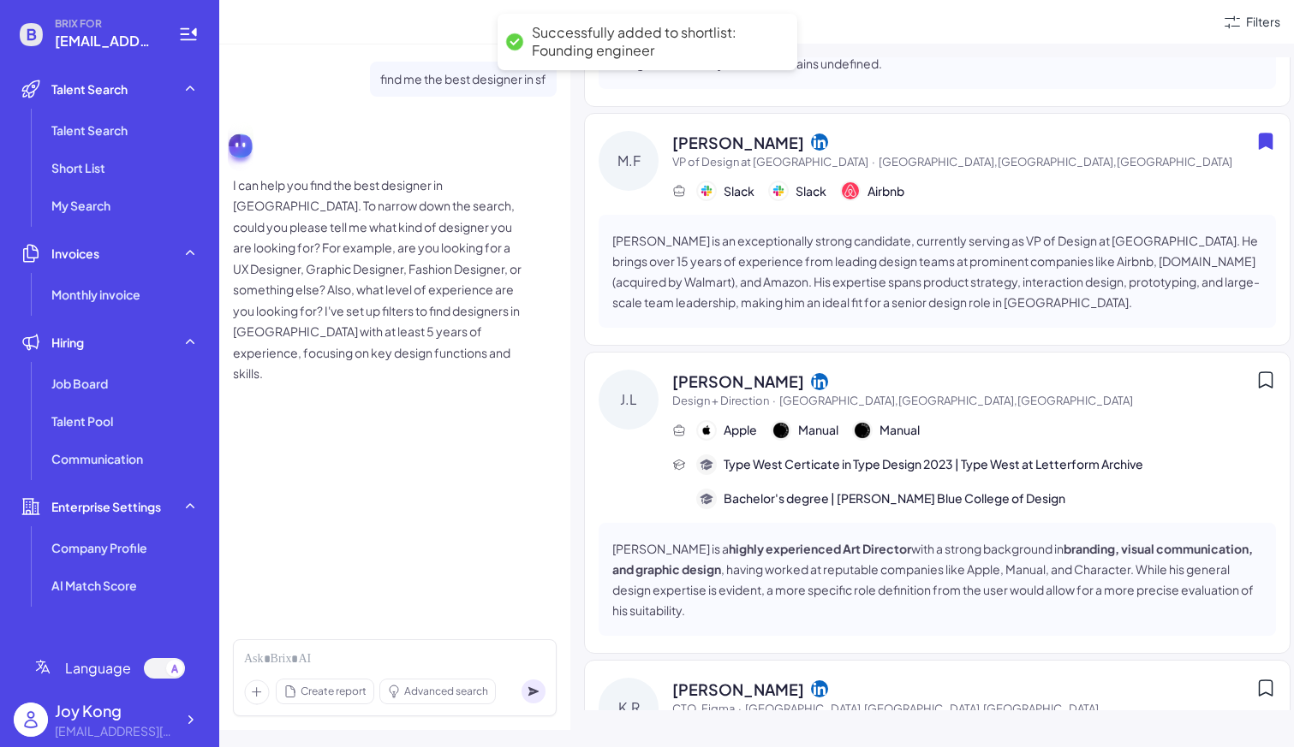
scroll to position [303, 0]
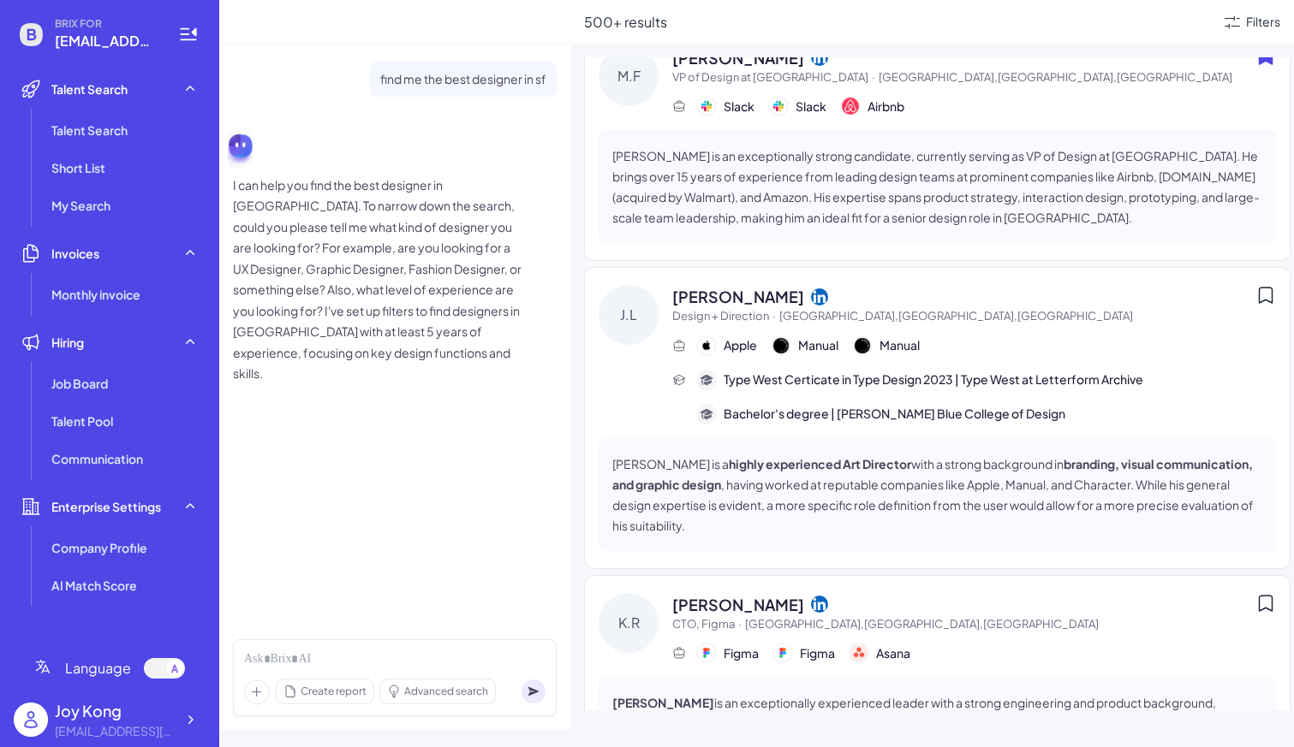
click at [1266, 301] on icon at bounding box center [1265, 295] width 13 height 15
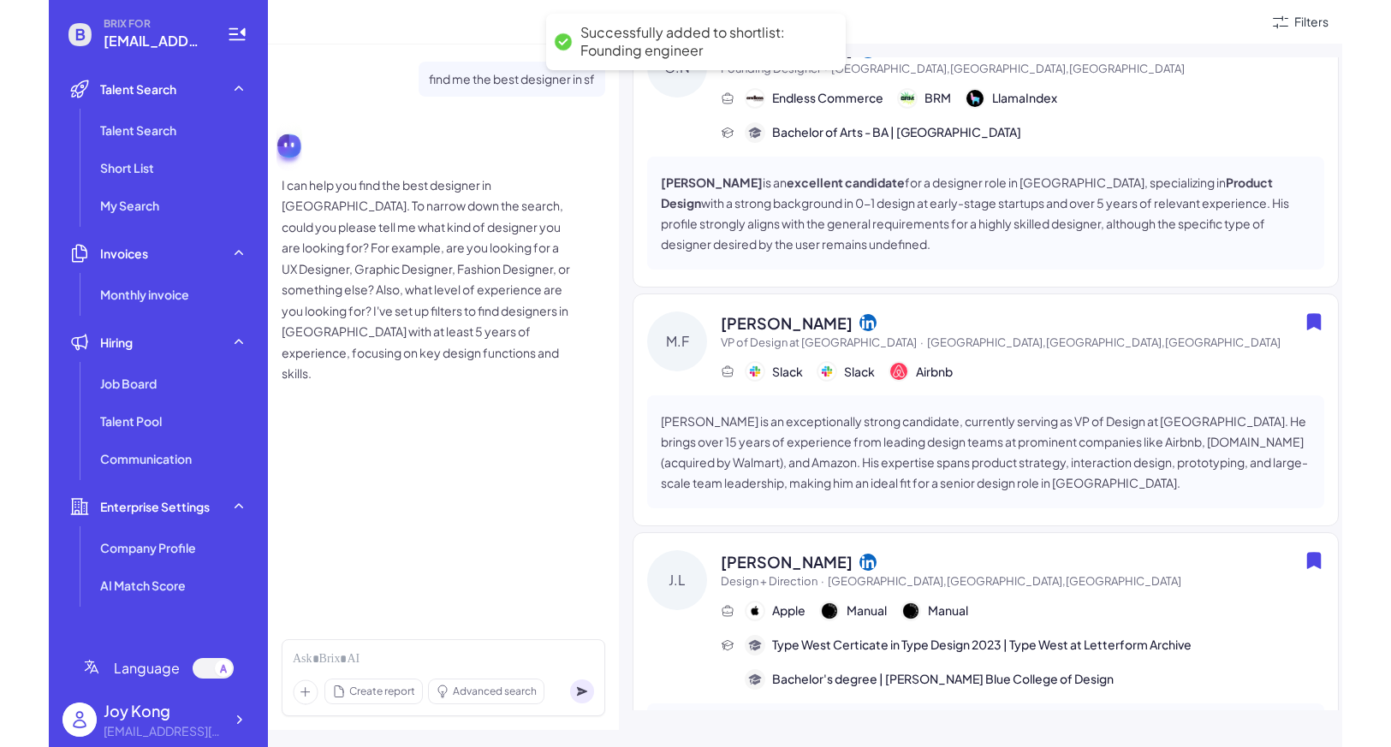
scroll to position [0, 0]
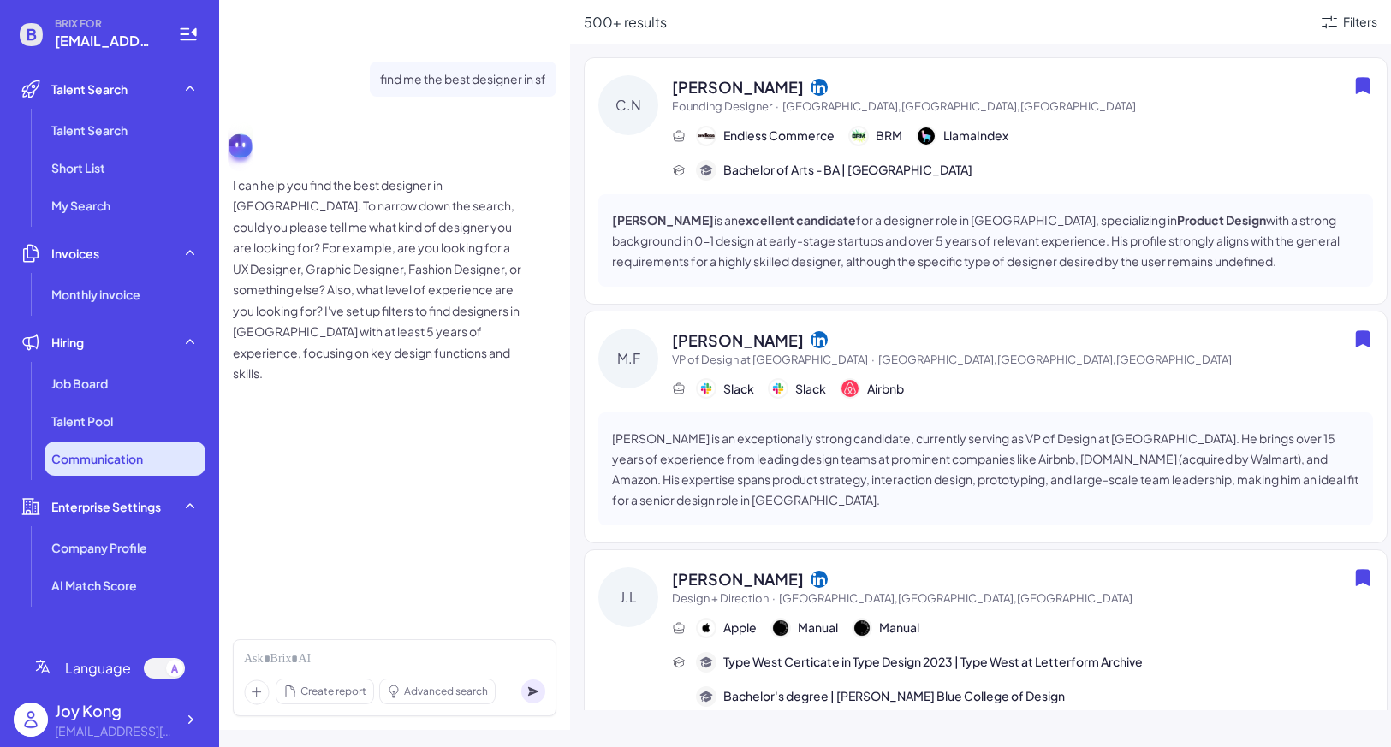
click at [153, 455] on li "Communication" at bounding box center [125, 459] width 161 height 34
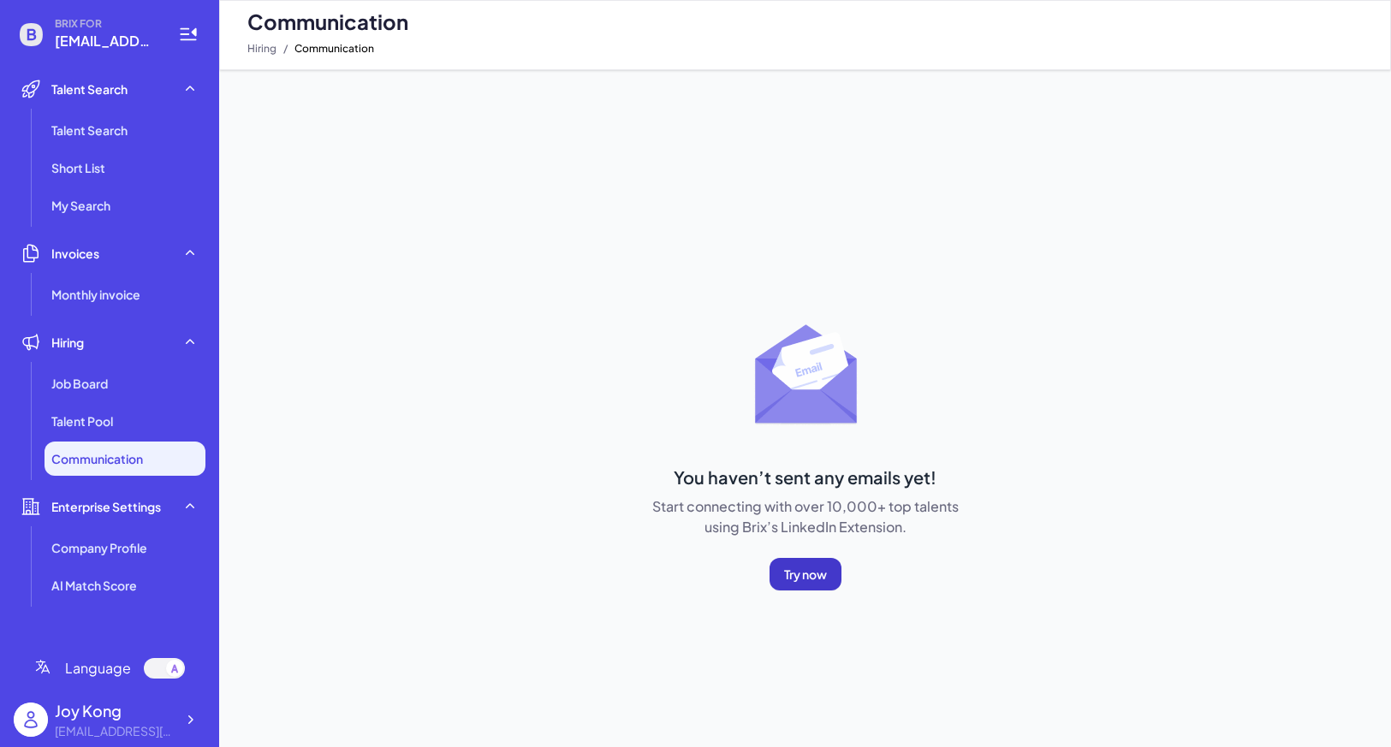
click at [821, 588] on button "Try now" at bounding box center [806, 574] width 72 height 33
click at [151, 412] on li "Talent Pool" at bounding box center [125, 421] width 161 height 34
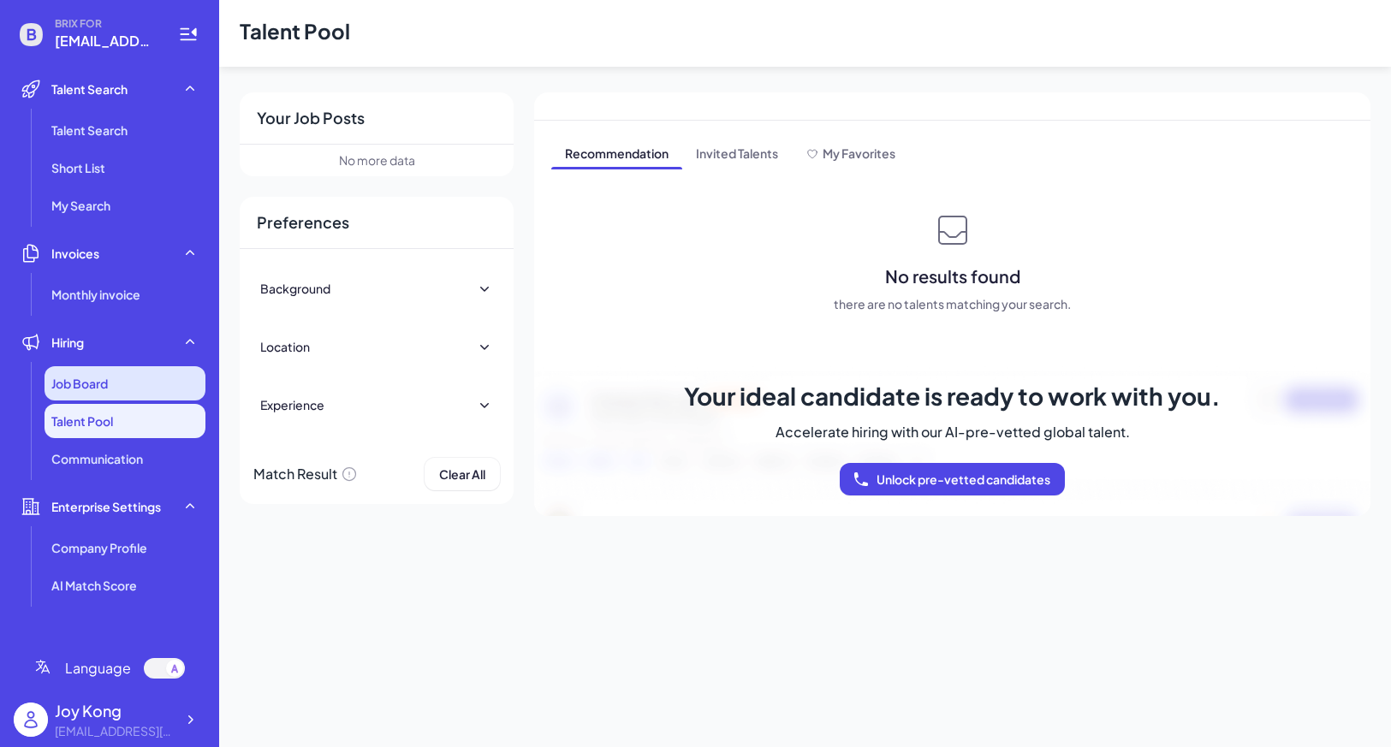
click at [151, 394] on div "Job Board" at bounding box center [125, 383] width 161 height 34
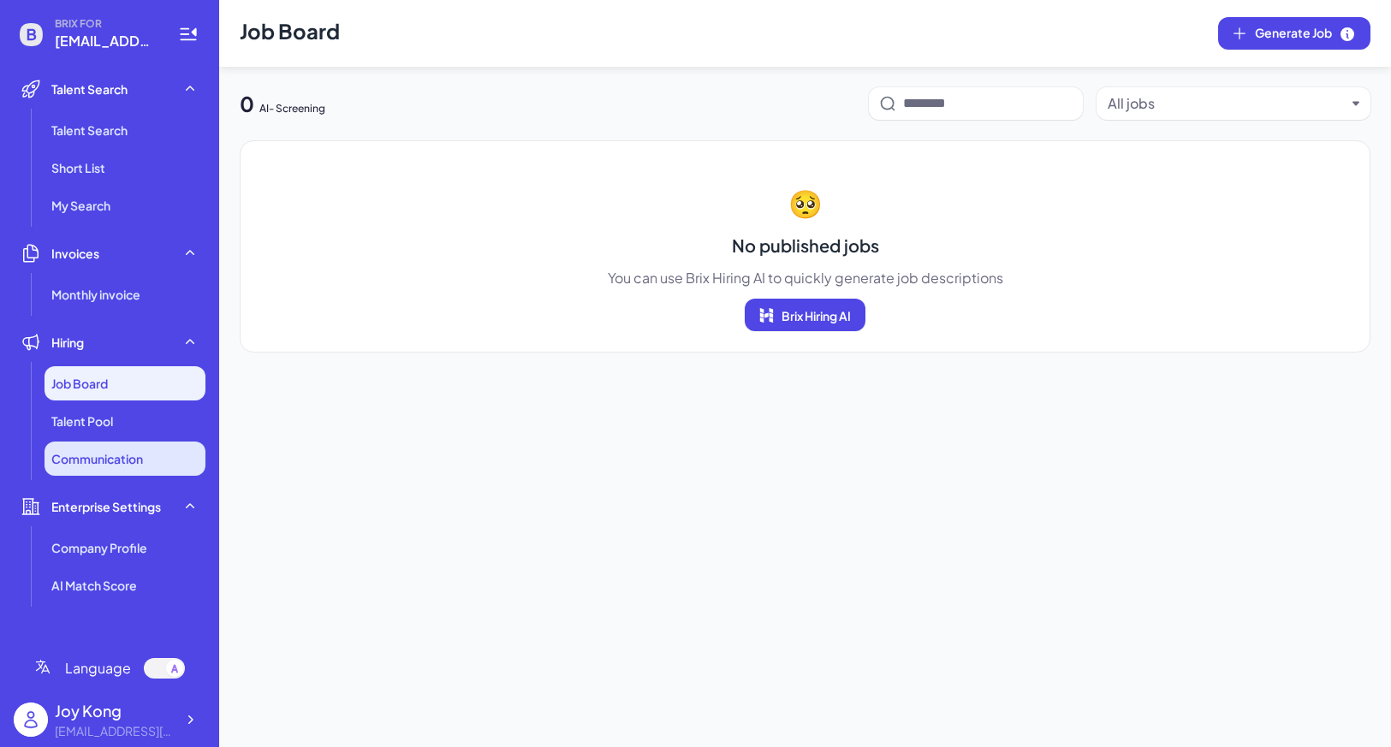
click at [158, 448] on li "Communication" at bounding box center [125, 459] width 161 height 34
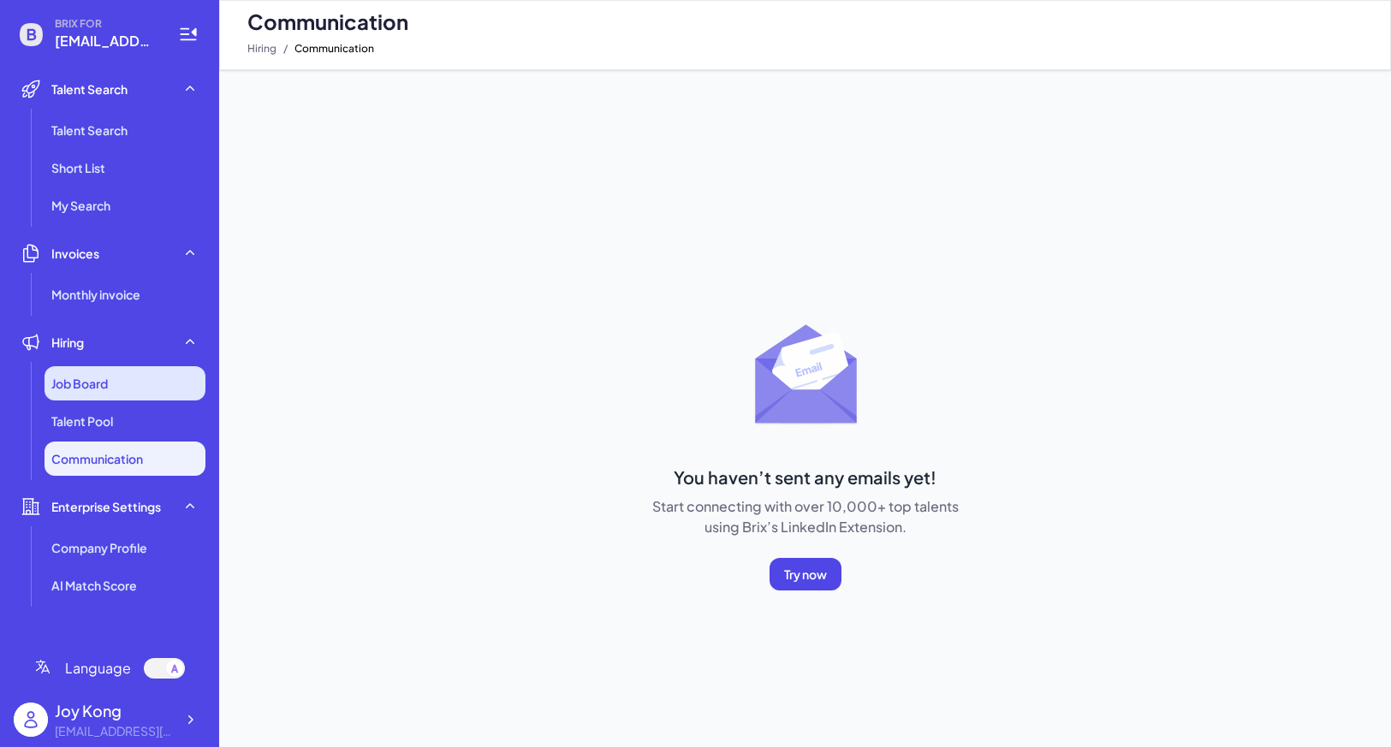
click at [150, 392] on div "Job Board" at bounding box center [125, 383] width 161 height 34
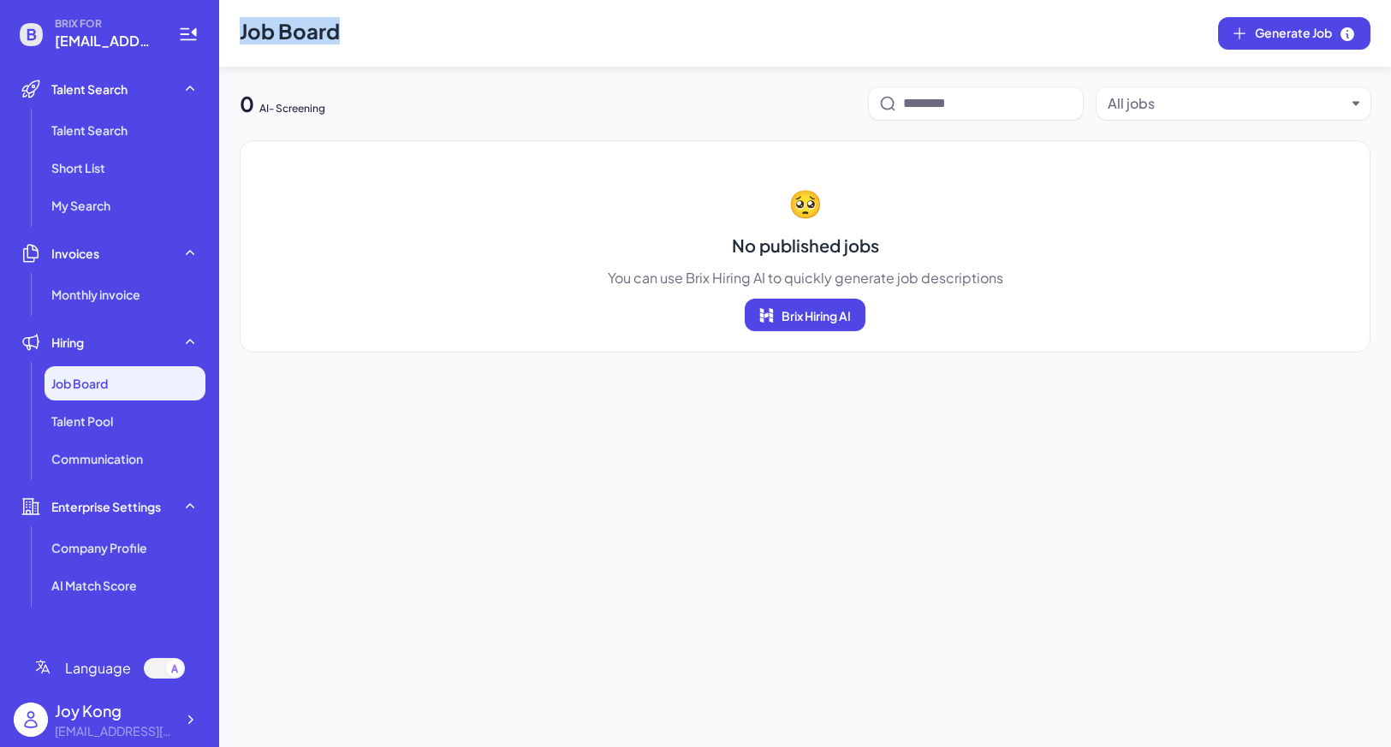
drag, startPoint x: 354, startPoint y: 28, endPoint x: 241, endPoint y: 28, distance: 113.9
click at [241, 28] on header "Job Board Generate Job" at bounding box center [805, 33] width 1172 height 67
copy h1 "Job Board"
click at [279, 98] on div "0 AI- Screening" at bounding box center [283, 103] width 86 height 27
click at [192, 727] on icon at bounding box center [190, 719] width 17 height 17
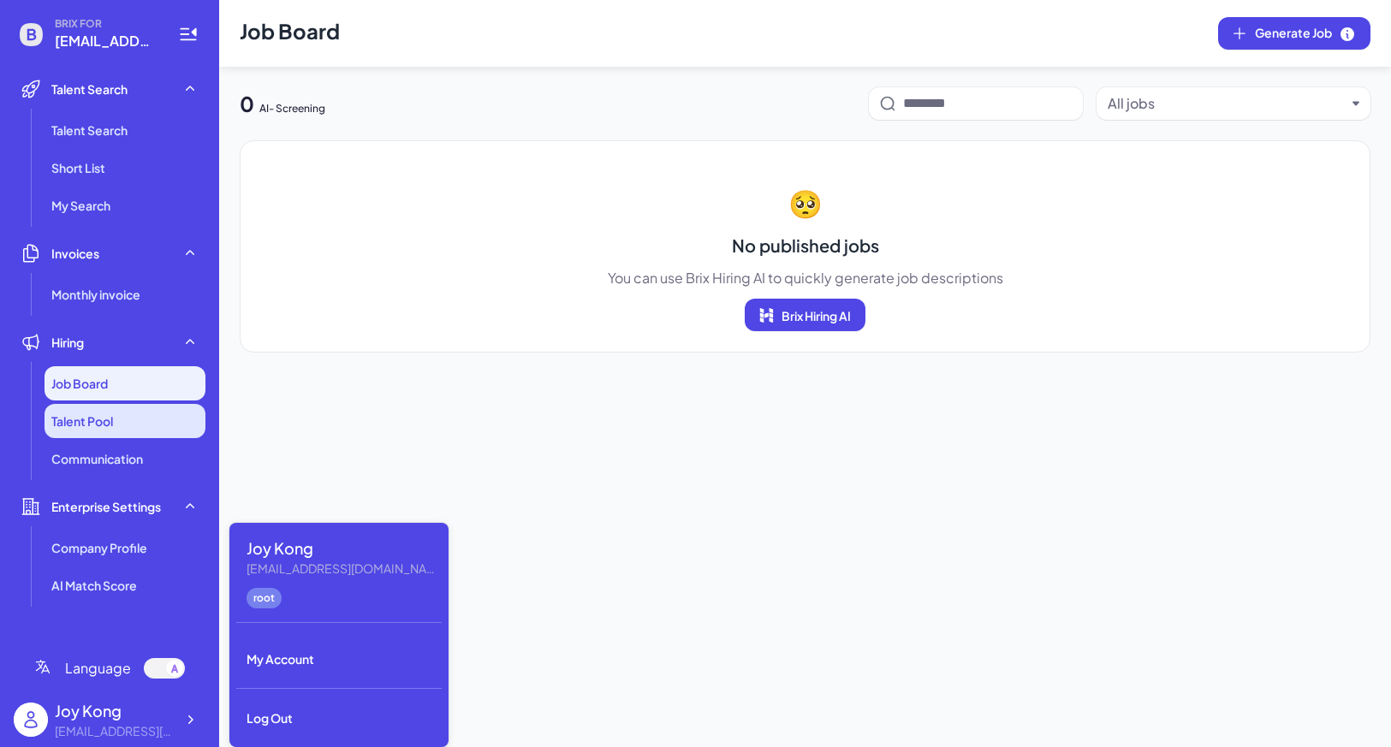
click at [155, 408] on li "Talent Pool" at bounding box center [125, 421] width 161 height 34
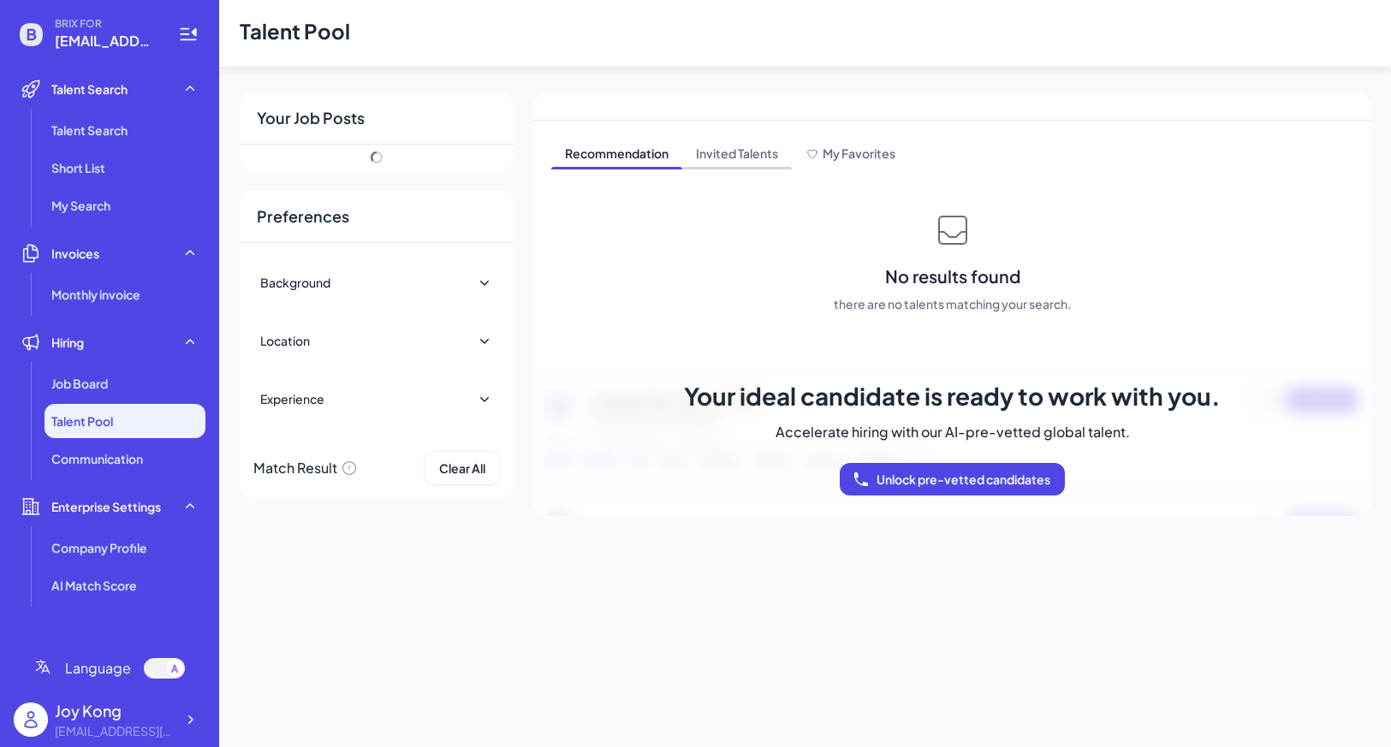
click at [754, 161] on span "Invited Talents" at bounding box center [737, 154] width 110 height 27
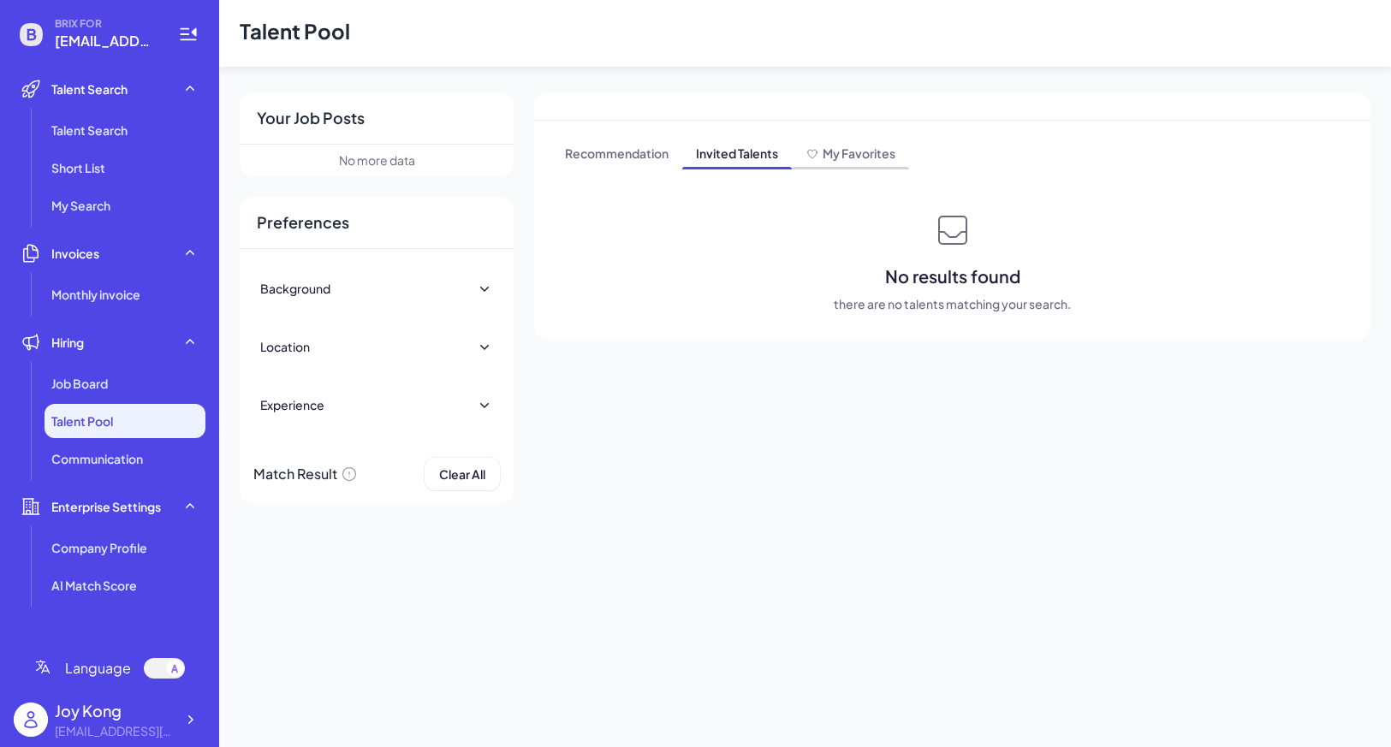
click at [847, 158] on span "My Favorites" at bounding box center [859, 153] width 73 height 15
click at [161, 445] on li "Communication" at bounding box center [125, 459] width 161 height 34
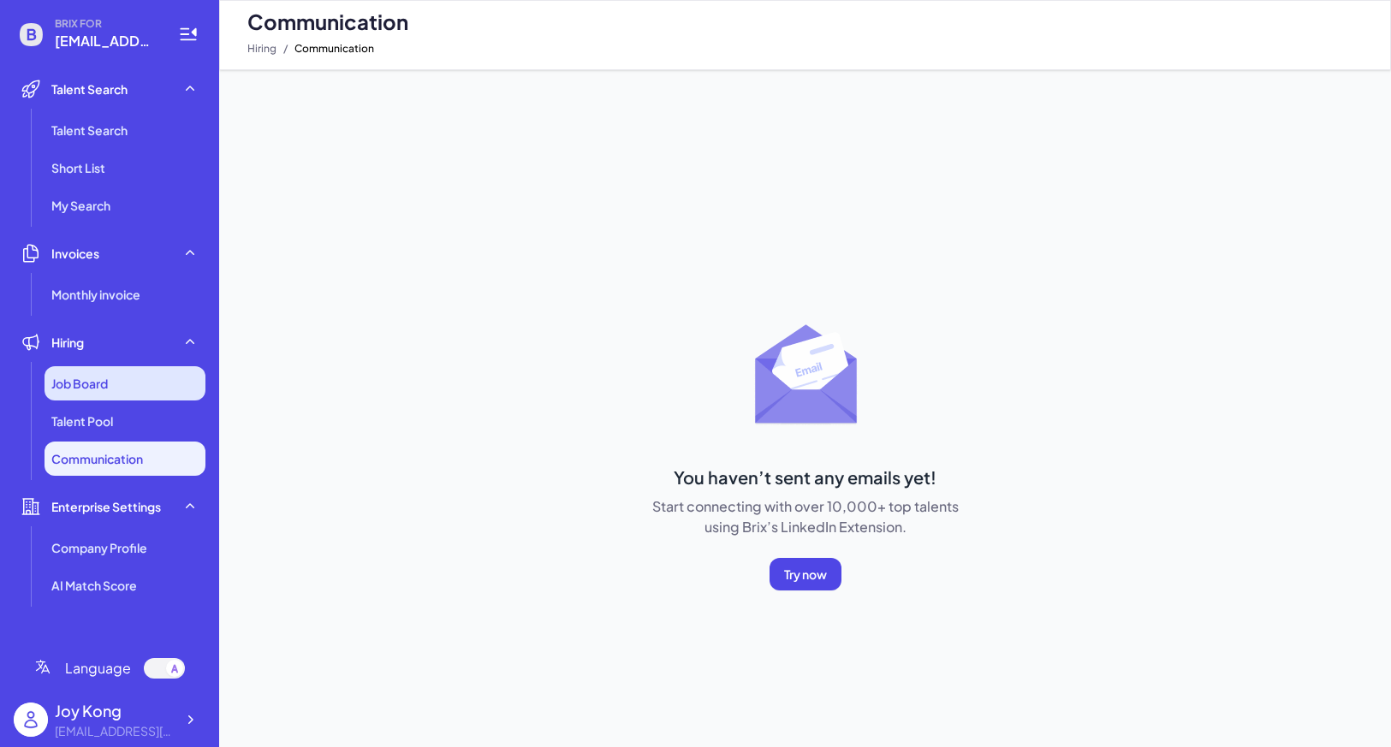
click at [158, 381] on div "Job Board" at bounding box center [125, 383] width 161 height 34
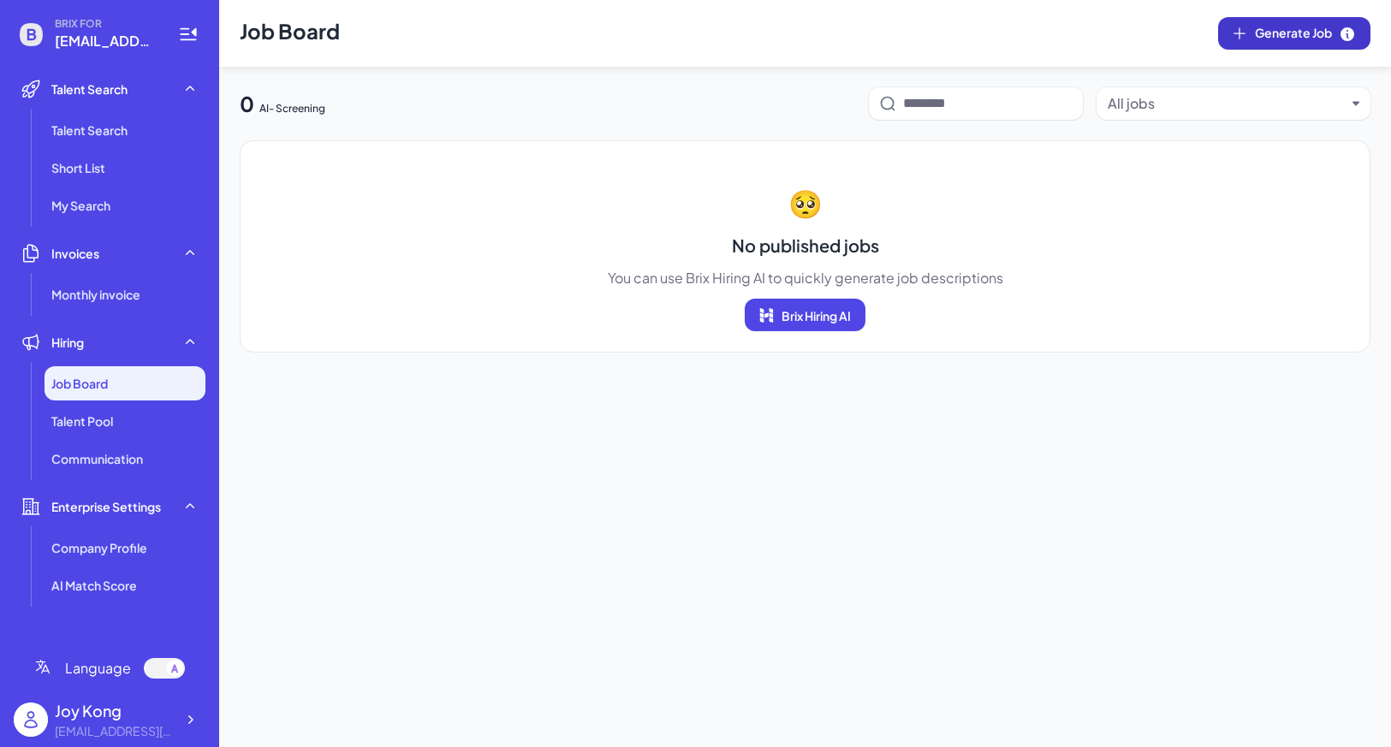
click at [1280, 48] on button "Generate Job" at bounding box center [1294, 33] width 152 height 33
click at [170, 720] on div "Joy Kong" at bounding box center [115, 711] width 120 height 23
click at [181, 722] on div at bounding box center [190, 720] width 31 height 31
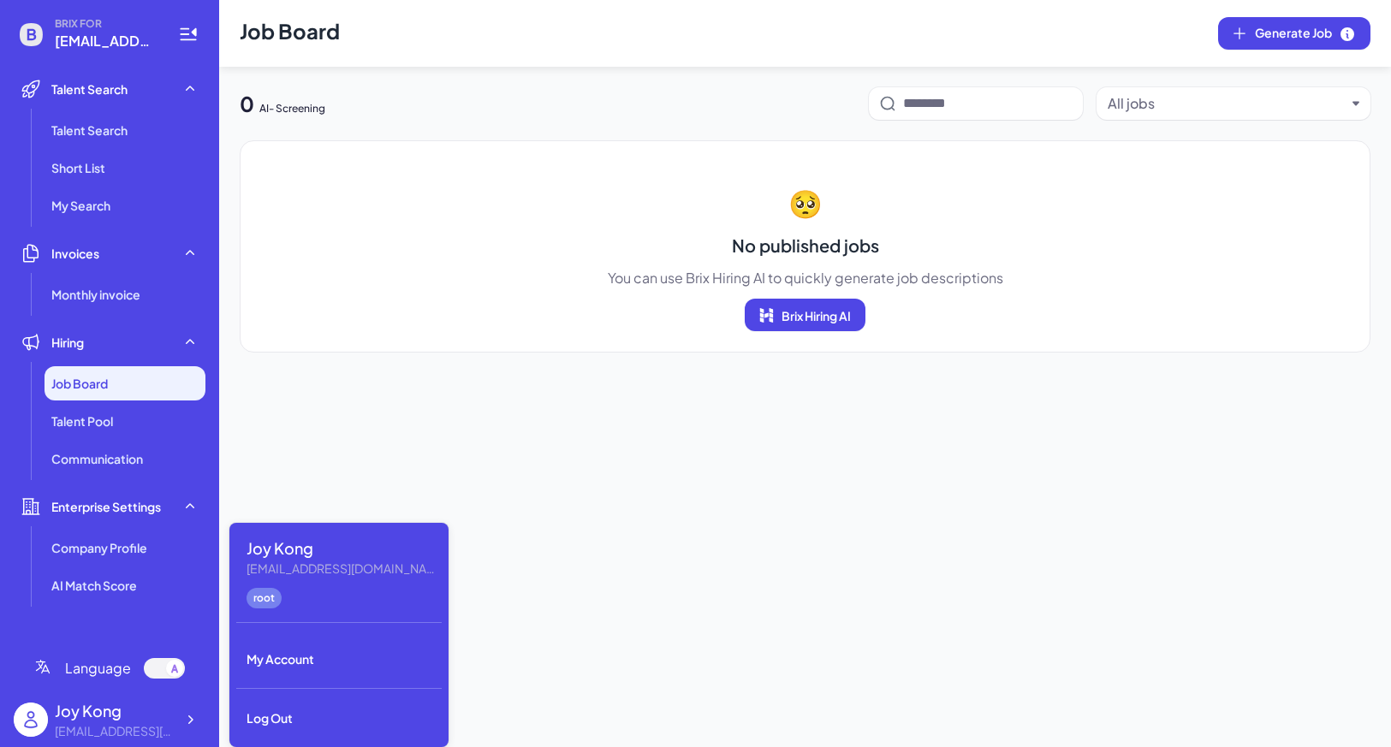
click at [287, 514] on div "Job Board Generate Job 0 AI- Screening All jobs 🥺 No published jobs You can use…" at bounding box center [805, 373] width 1172 height 747
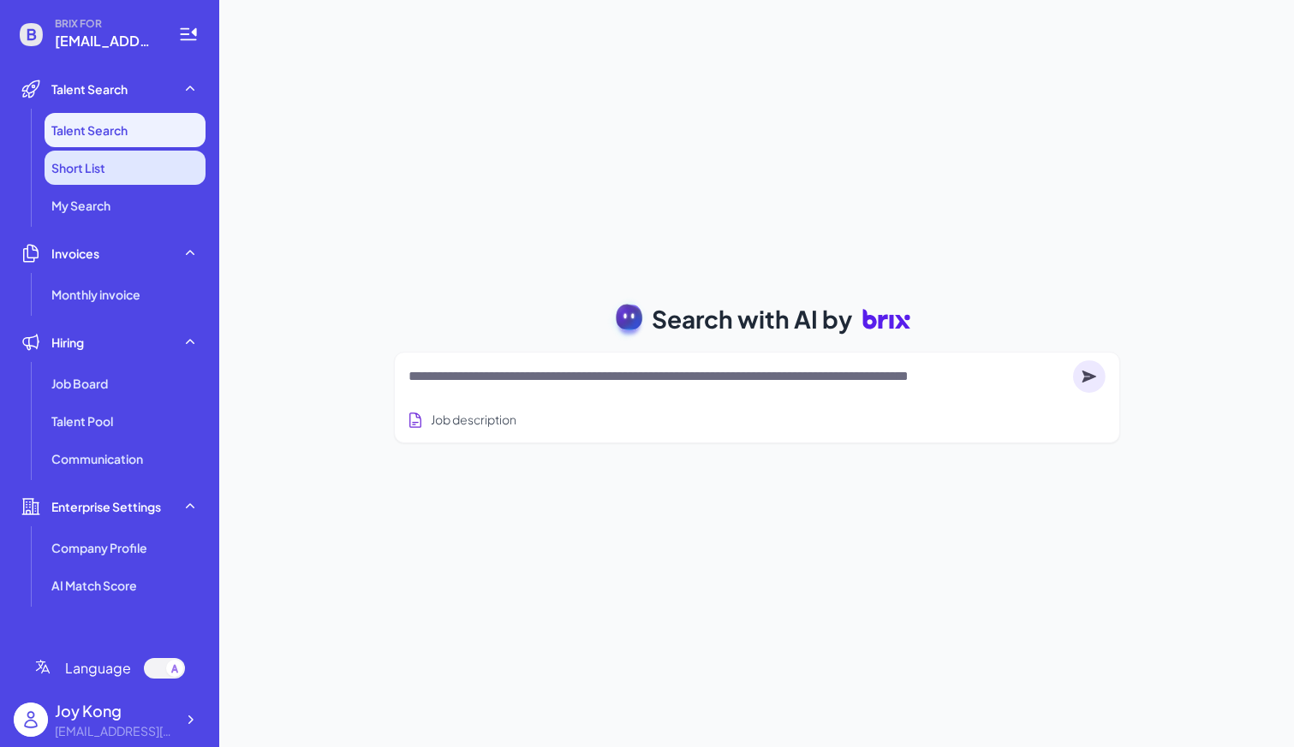
click at [78, 164] on span "Short List" at bounding box center [78, 167] width 54 height 17
